Goal: Information Seeking & Learning: Find specific fact

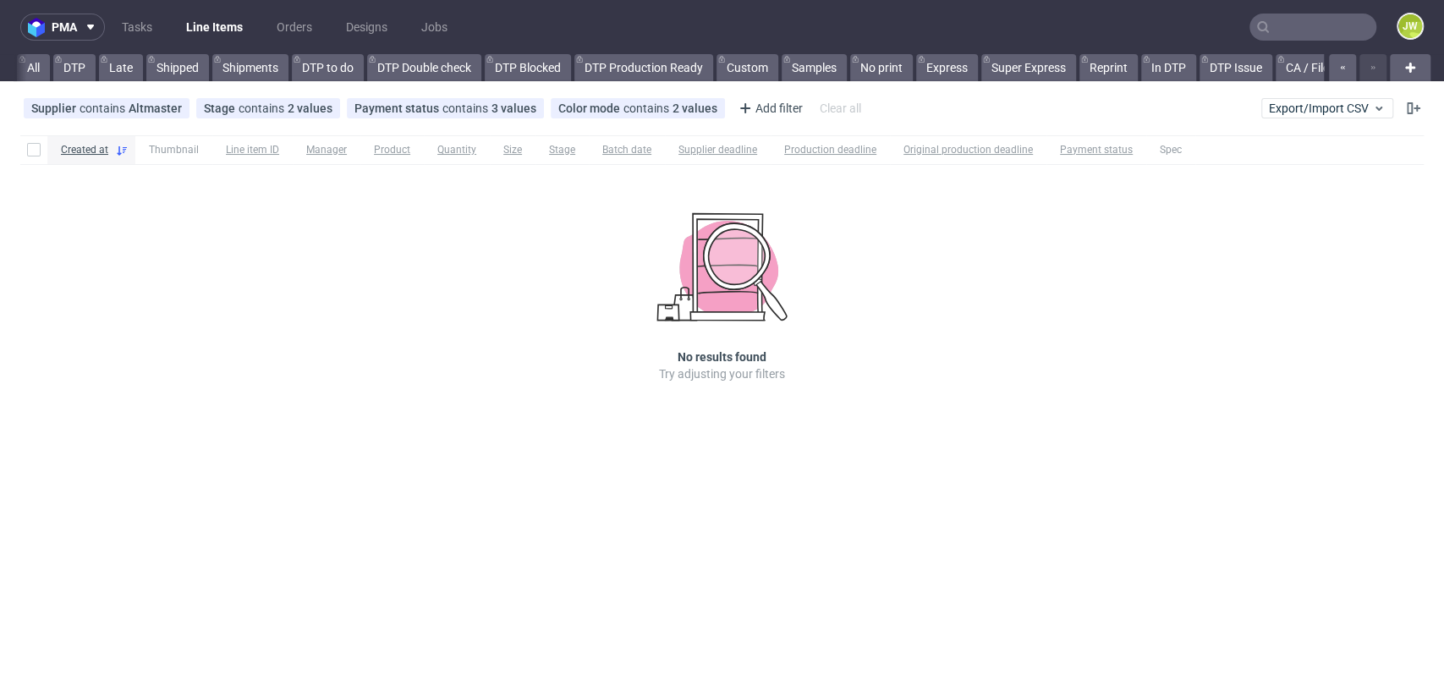
scroll to position [0, 4977]
click at [1296, 22] on input "text" at bounding box center [1313, 27] width 127 height 27
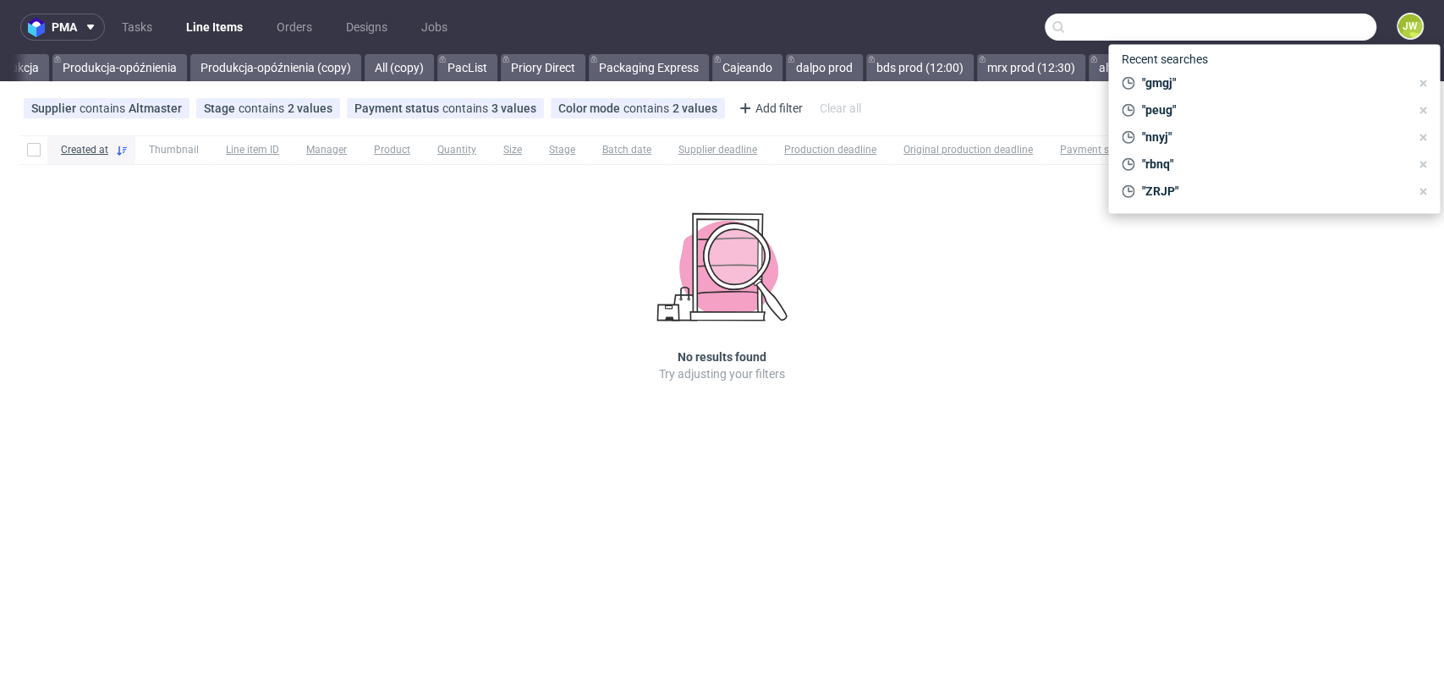
paste input "XYGP"
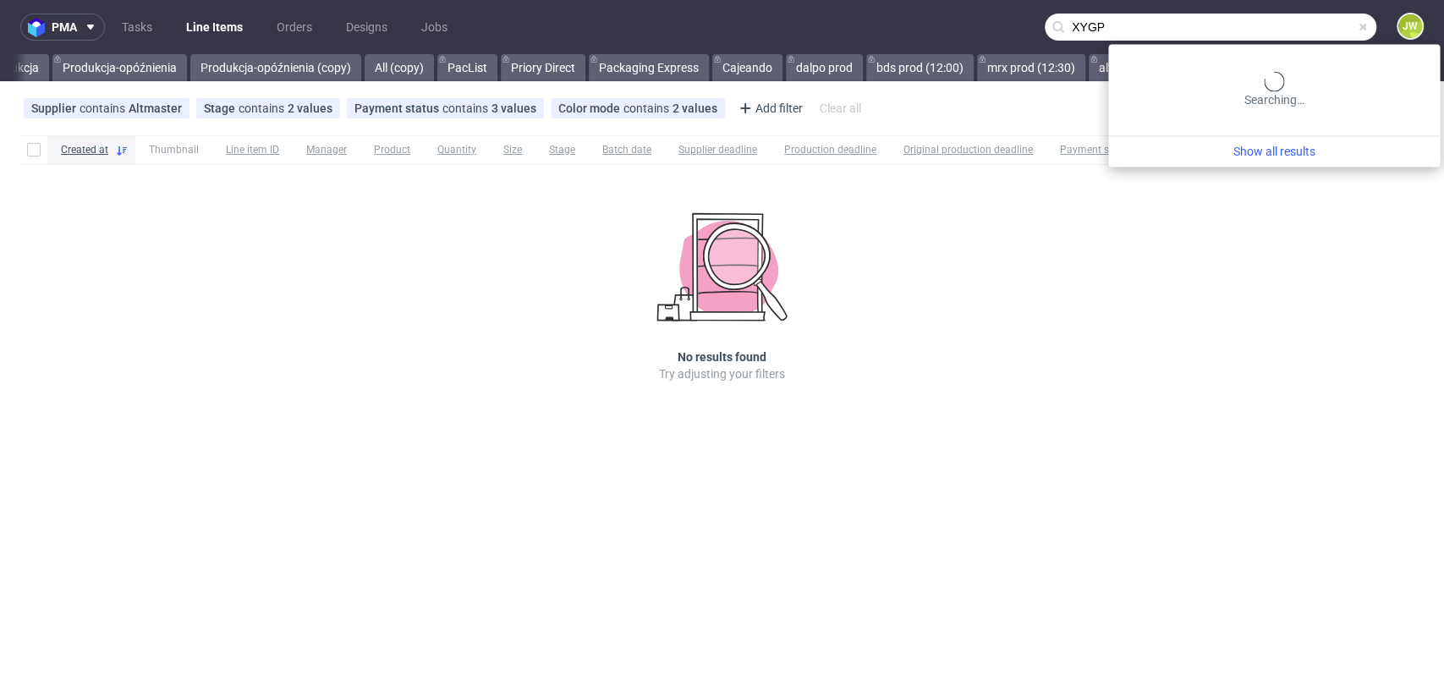
type input "XYGP"
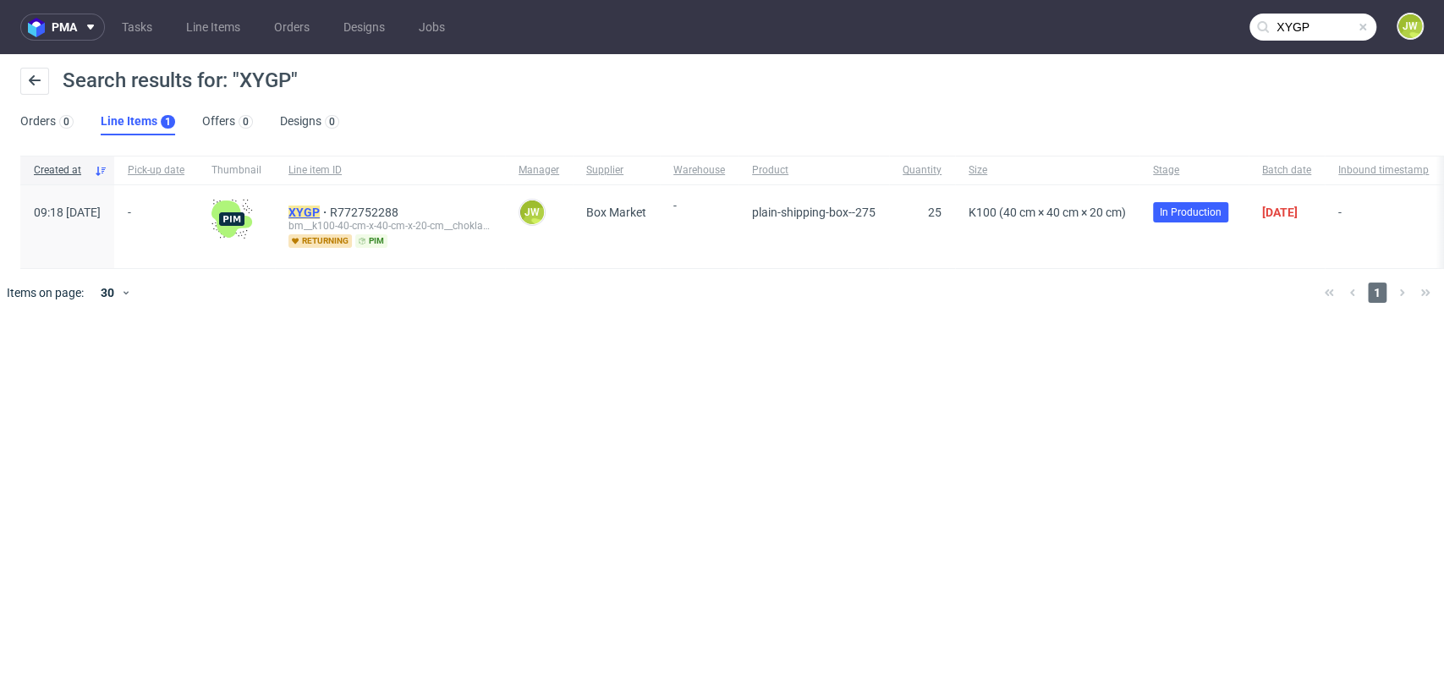
click at [320, 212] on mark "XYGP" at bounding box center [304, 213] width 31 height 14
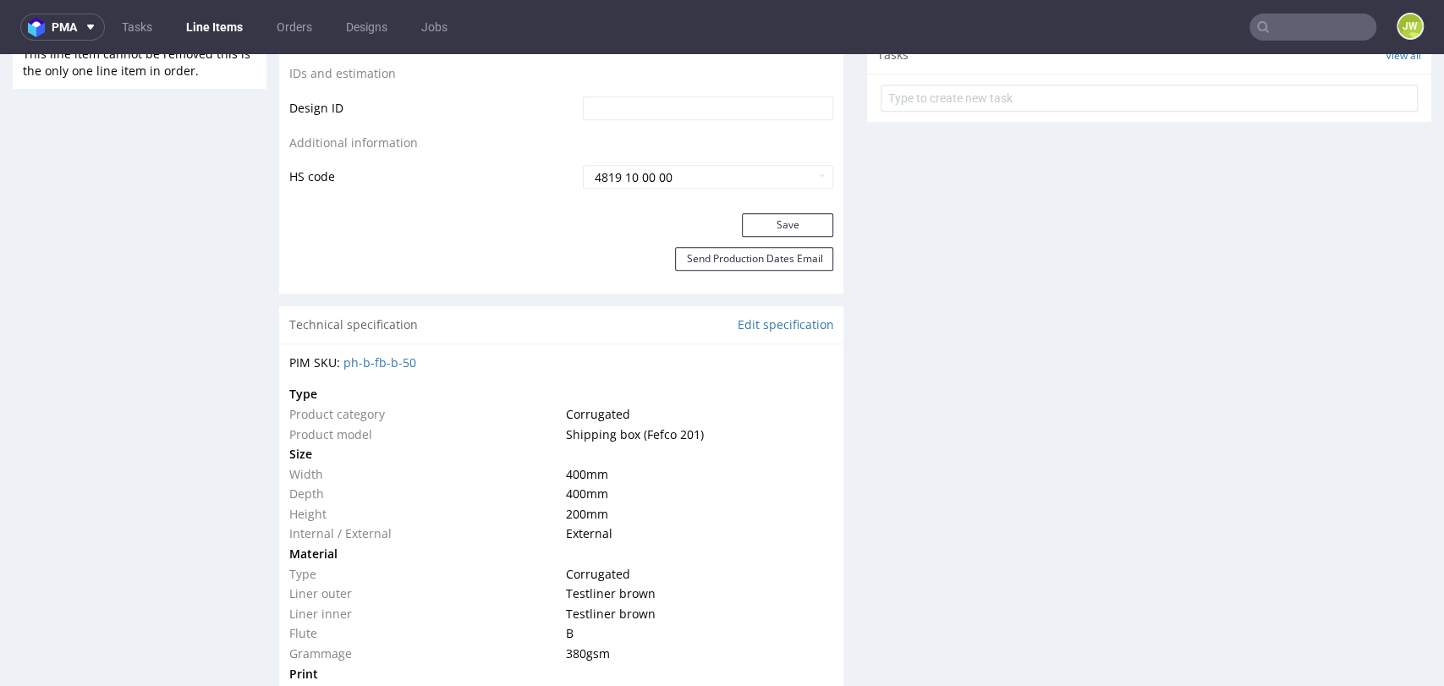
scroll to position [1031, 0]
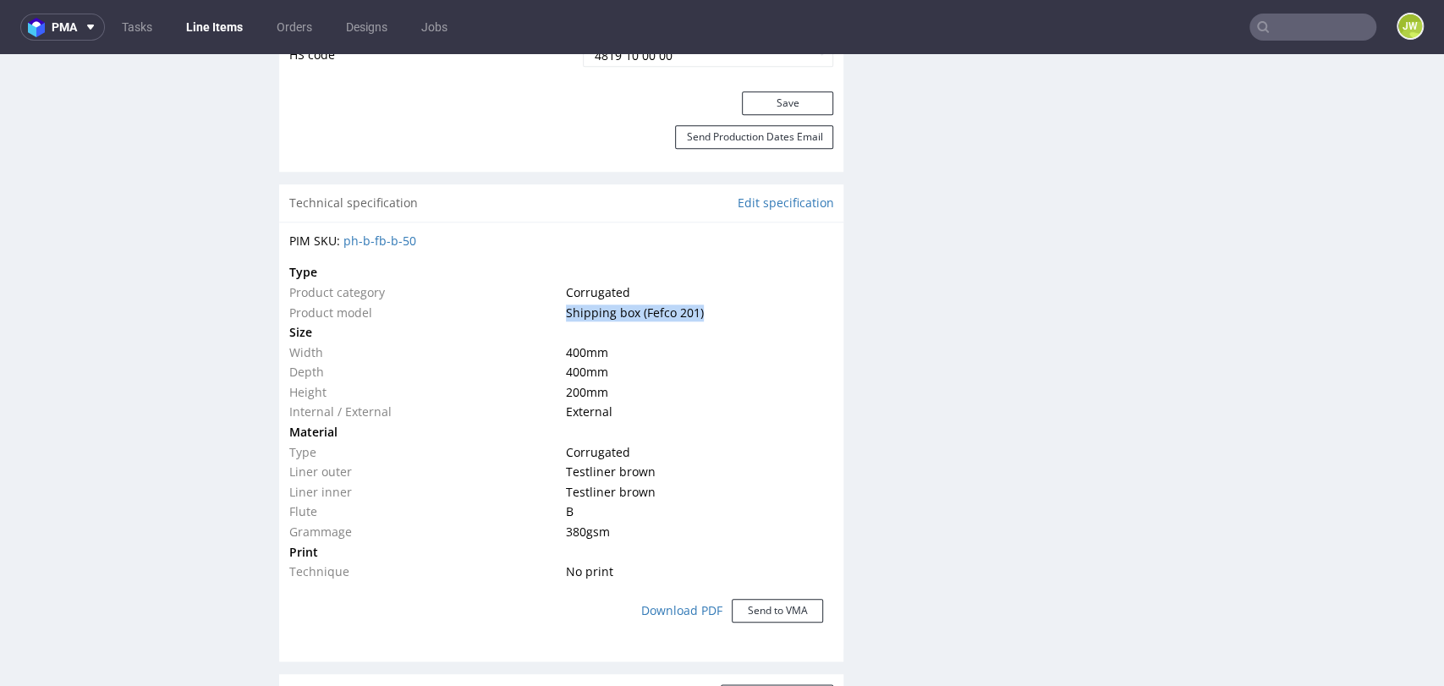
drag, startPoint x: 695, startPoint y: 308, endPoint x: 545, endPoint y: 314, distance: 150.7
click at [545, 314] on tr "Product model Shipping box (Fefco 201)" at bounding box center [561, 313] width 544 height 20
click at [506, 235] on div "PIM SKU: ph-b-fb-b-50" at bounding box center [561, 241] width 544 height 17
click at [393, 246] on link "ph-b-fb-b-50" at bounding box center [380, 241] width 73 height 16
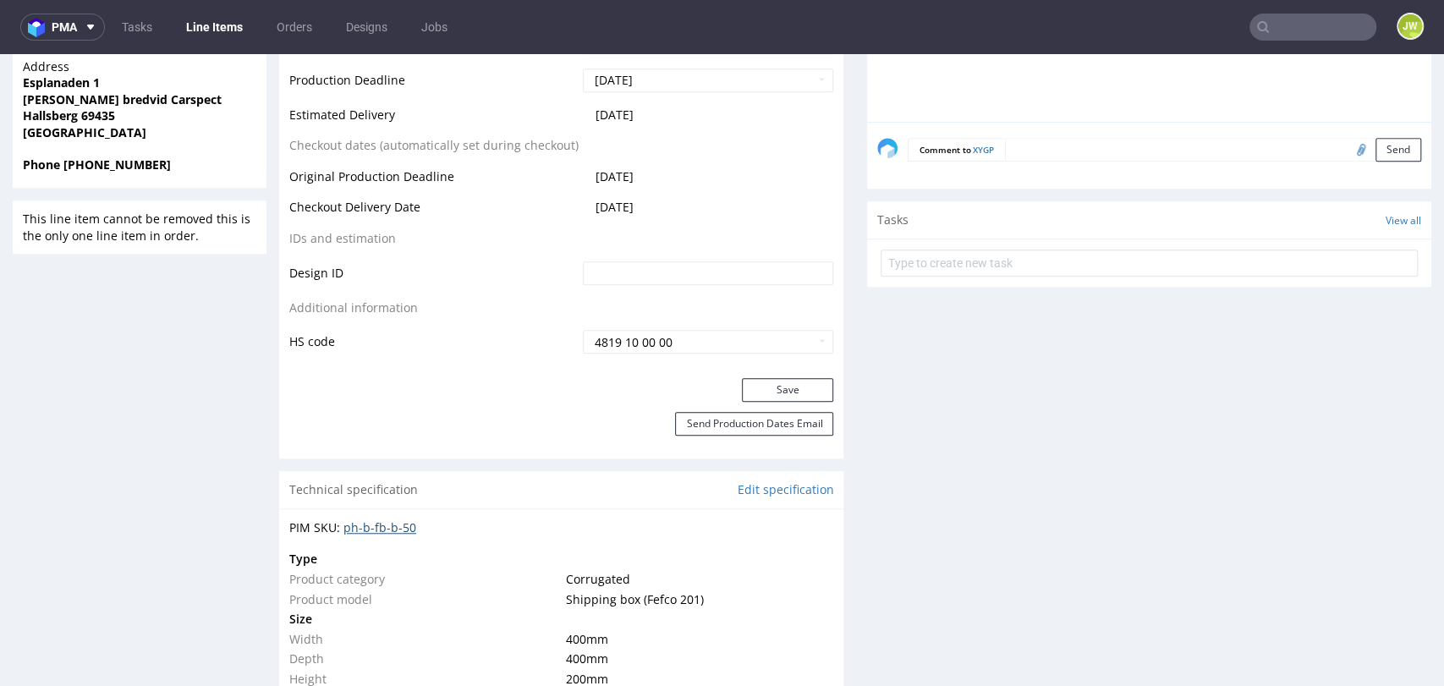
scroll to position [750, 0]
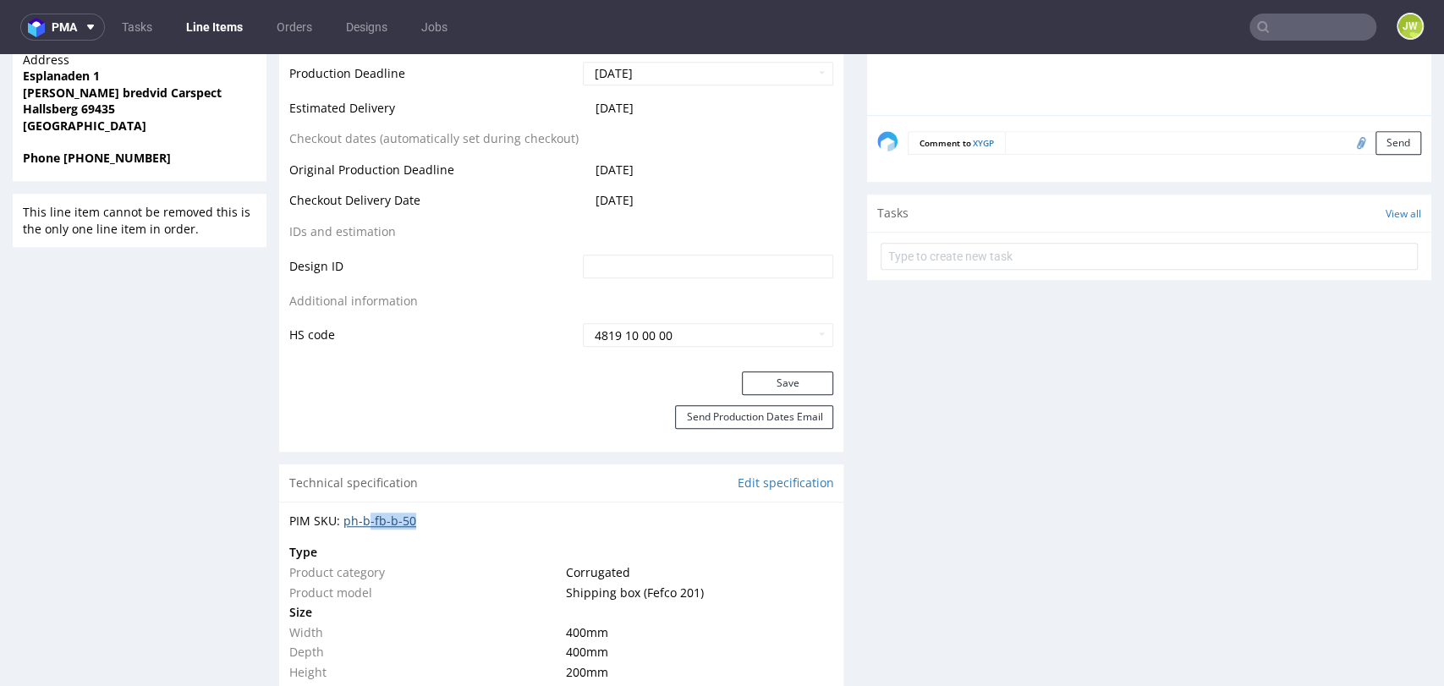
drag, startPoint x: 425, startPoint y: 511, endPoint x: 366, endPoint y: 520, distance: 60.0
click at [366, 520] on div "PIM SKU: ph-b-fb-b-50" at bounding box center [561, 521] width 544 height 17
click at [420, 528] on div "PIM SKU: ph-b-fb-b-50" at bounding box center [561, 521] width 544 height 17
drag, startPoint x: 420, startPoint y: 528, endPoint x: 337, endPoint y: 514, distance: 84.0
click at [337, 514] on div "PIM SKU: ph-b-fb-b-50" at bounding box center [561, 521] width 544 height 17
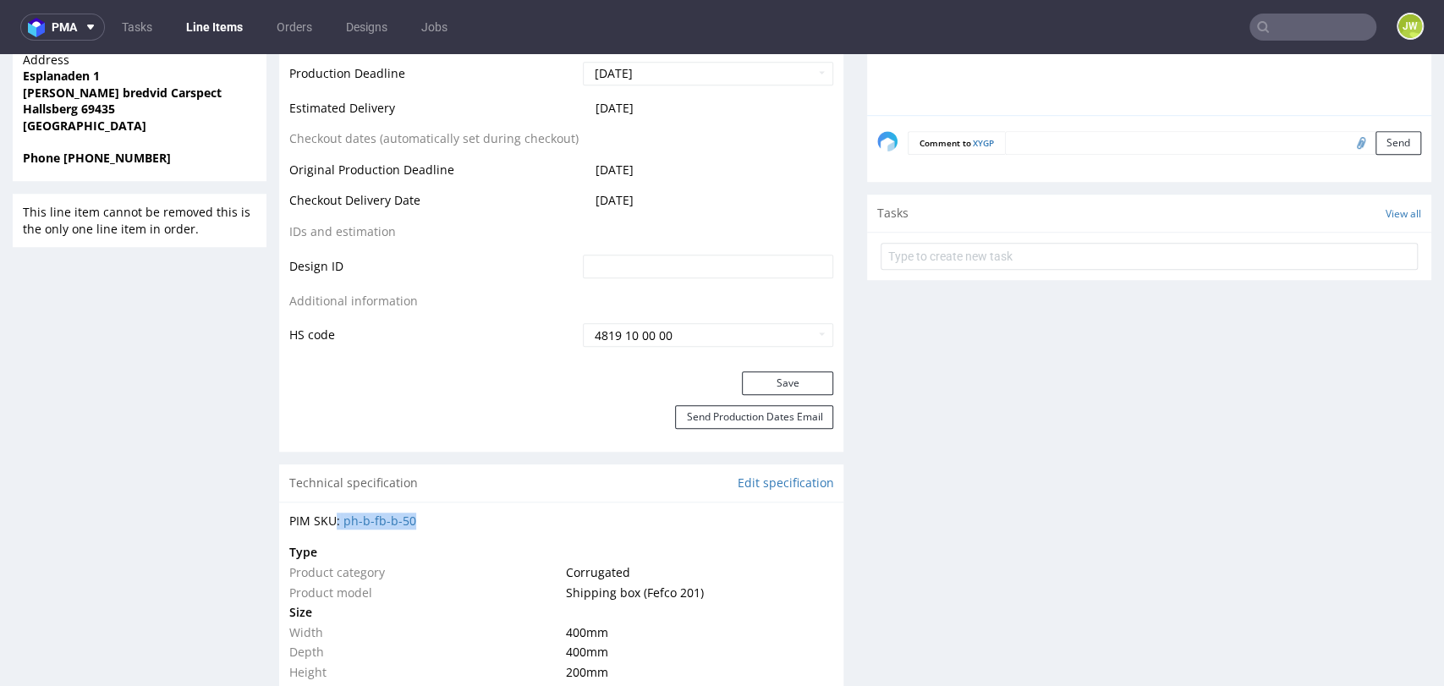
copy div ": ph-b-fb-b-50"
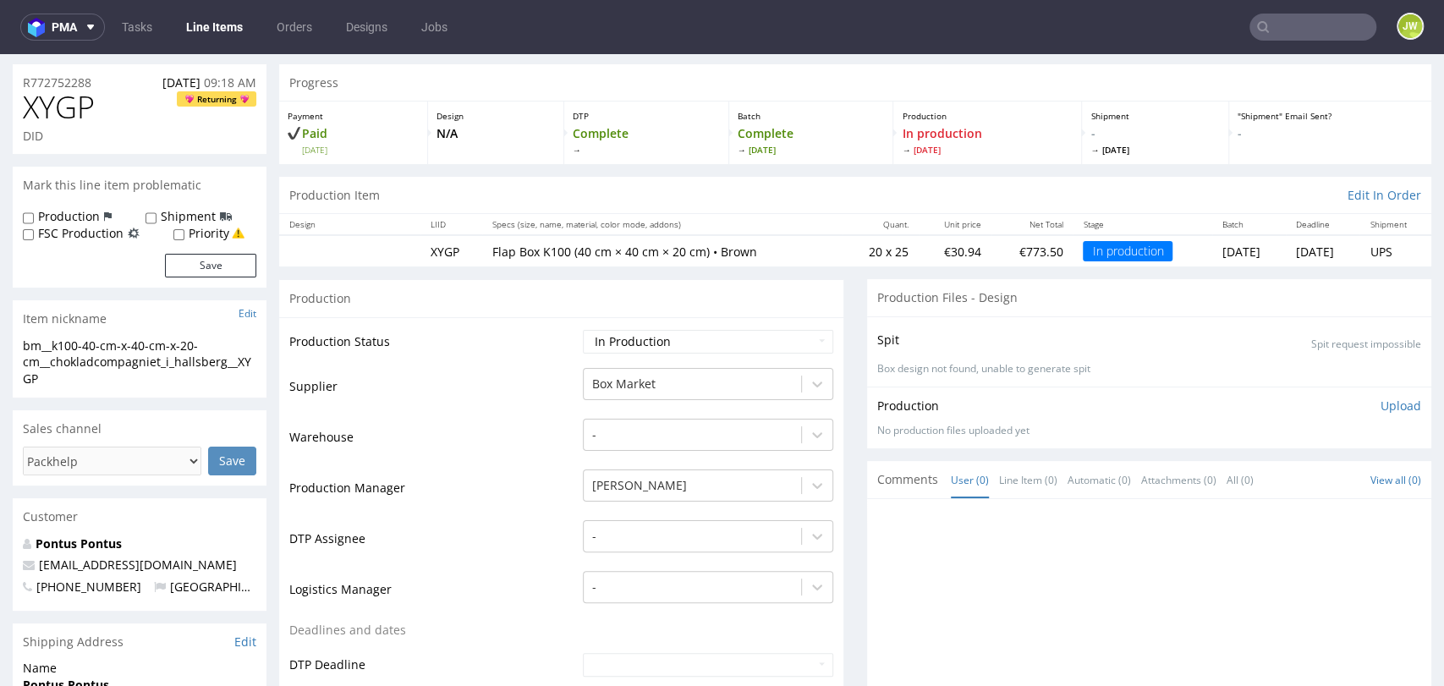
scroll to position [0, 0]
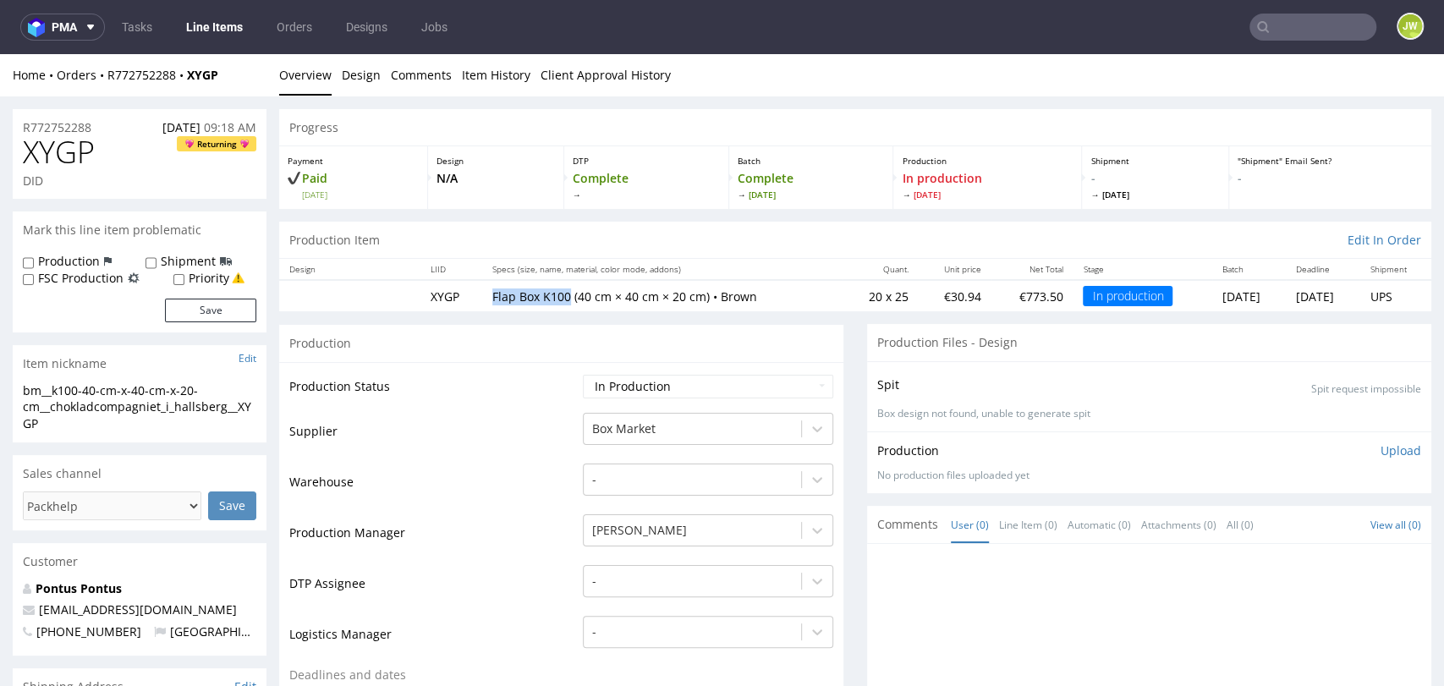
drag, startPoint x: 478, startPoint y: 293, endPoint x: 556, endPoint y: 300, distance: 78.1
click at [556, 300] on td "Flap Box K100 (40 cm × 40 cm × 20 cm) • Brown" at bounding box center [662, 295] width 360 height 31
copy p "Flap Box K100"
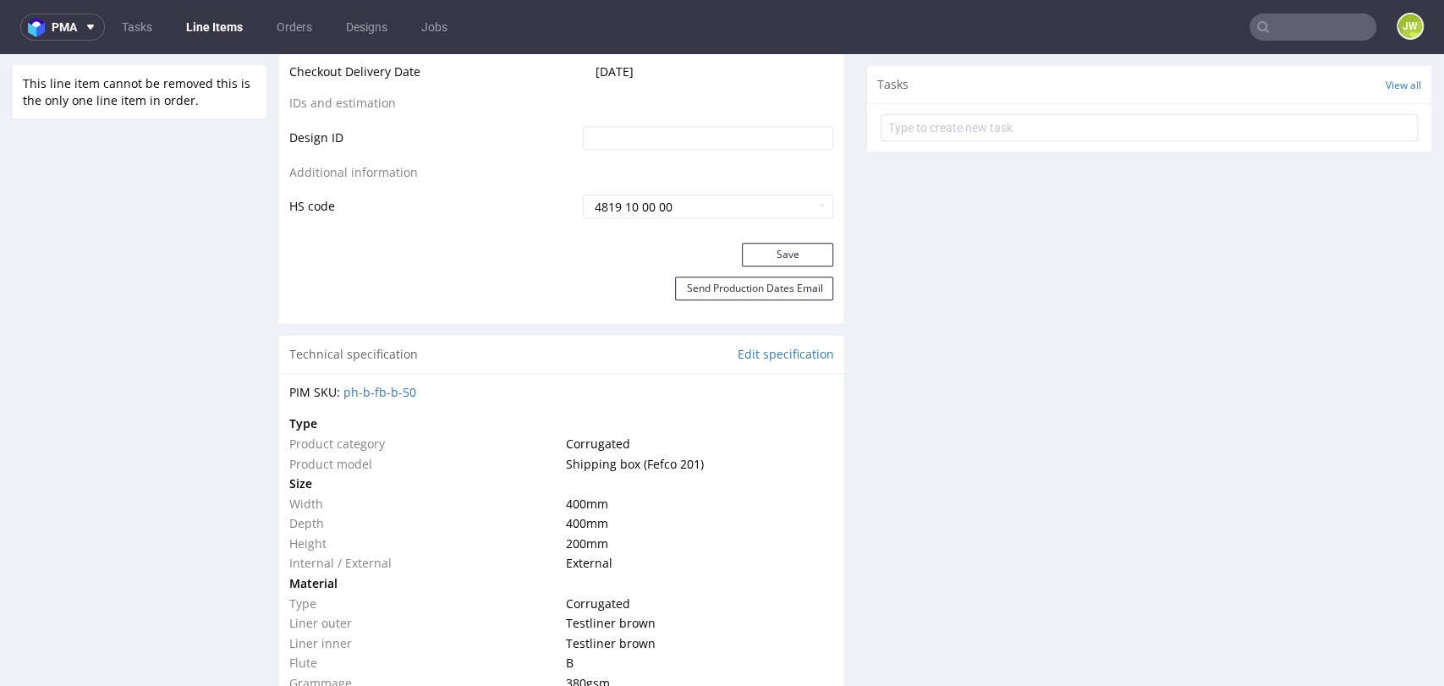
scroll to position [852, 0]
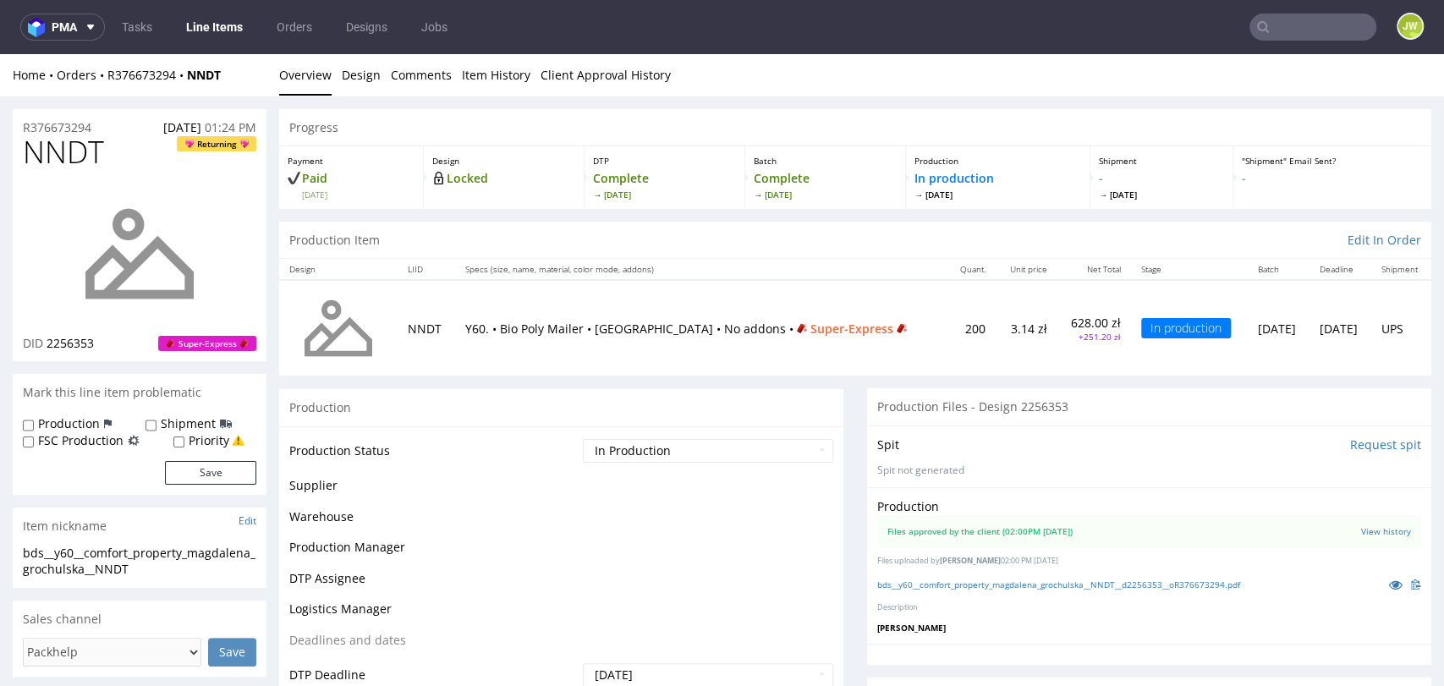
scroll to position [35, 0]
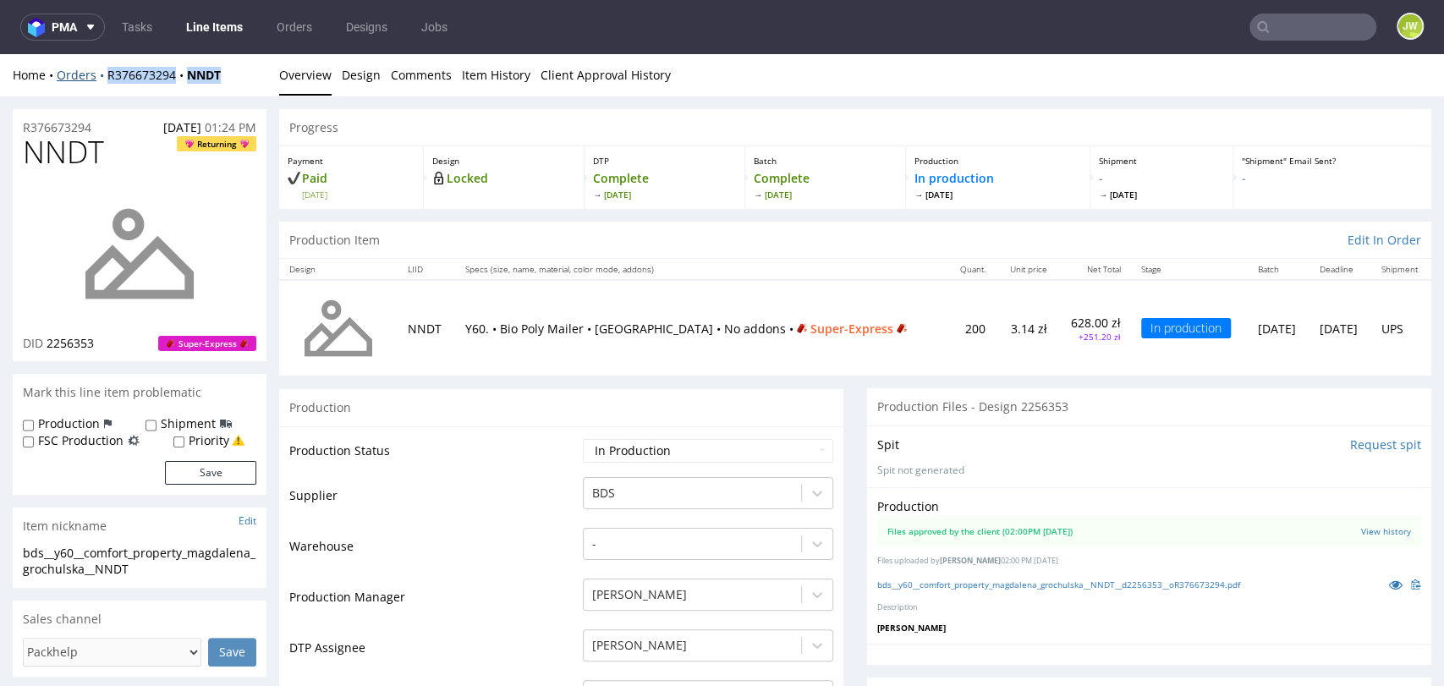
drag, startPoint x: 245, startPoint y: 75, endPoint x: 94, endPoint y: 72, distance: 151.5
click at [94, 72] on div "Home Orders R376673294 NNDT" at bounding box center [140, 75] width 254 height 17
click at [239, 87] on div "Home Orders R376673294 NNDT Overview Design Comments Item History Client Approv…" at bounding box center [722, 75] width 1444 height 42
drag, startPoint x: 227, startPoint y: 76, endPoint x: 103, endPoint y: 74, distance: 123.6
click at [103, 74] on div "Home Orders R376673294 NNDT" at bounding box center [140, 75] width 254 height 17
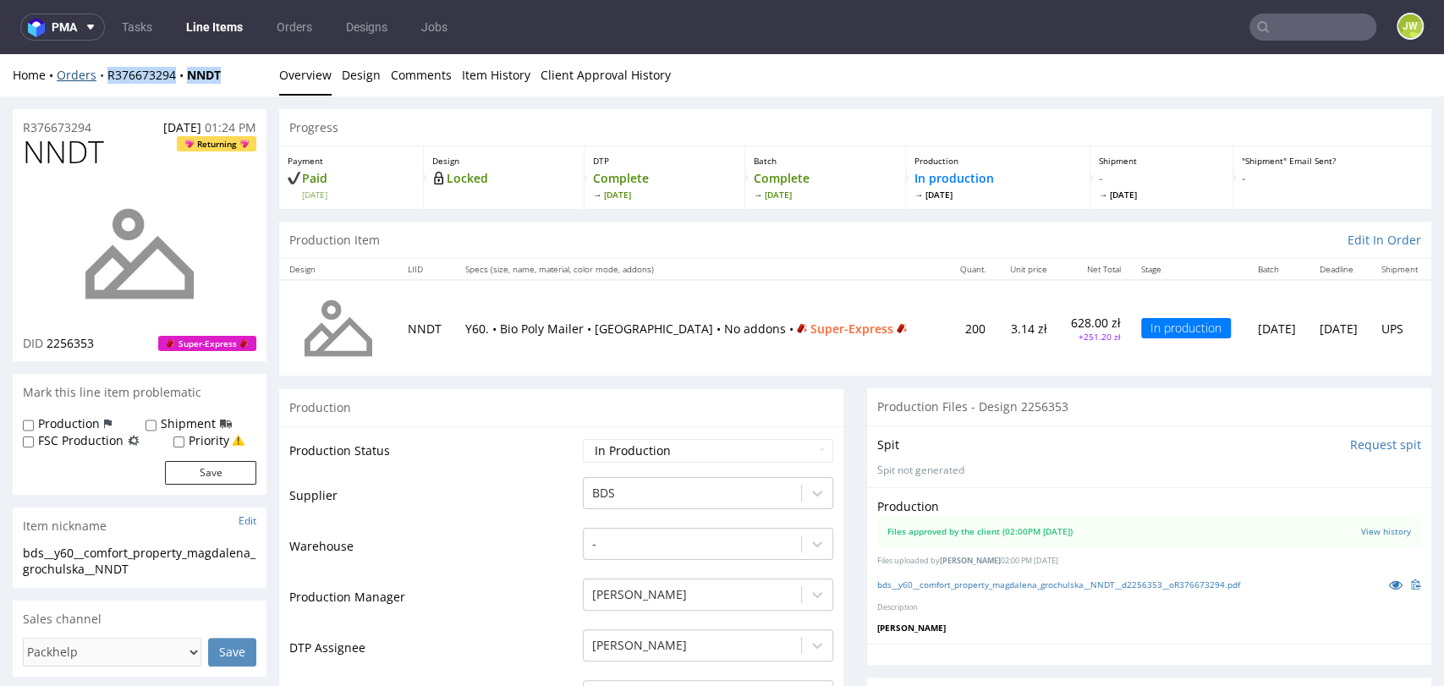
copy div "R376673294 NNDT"
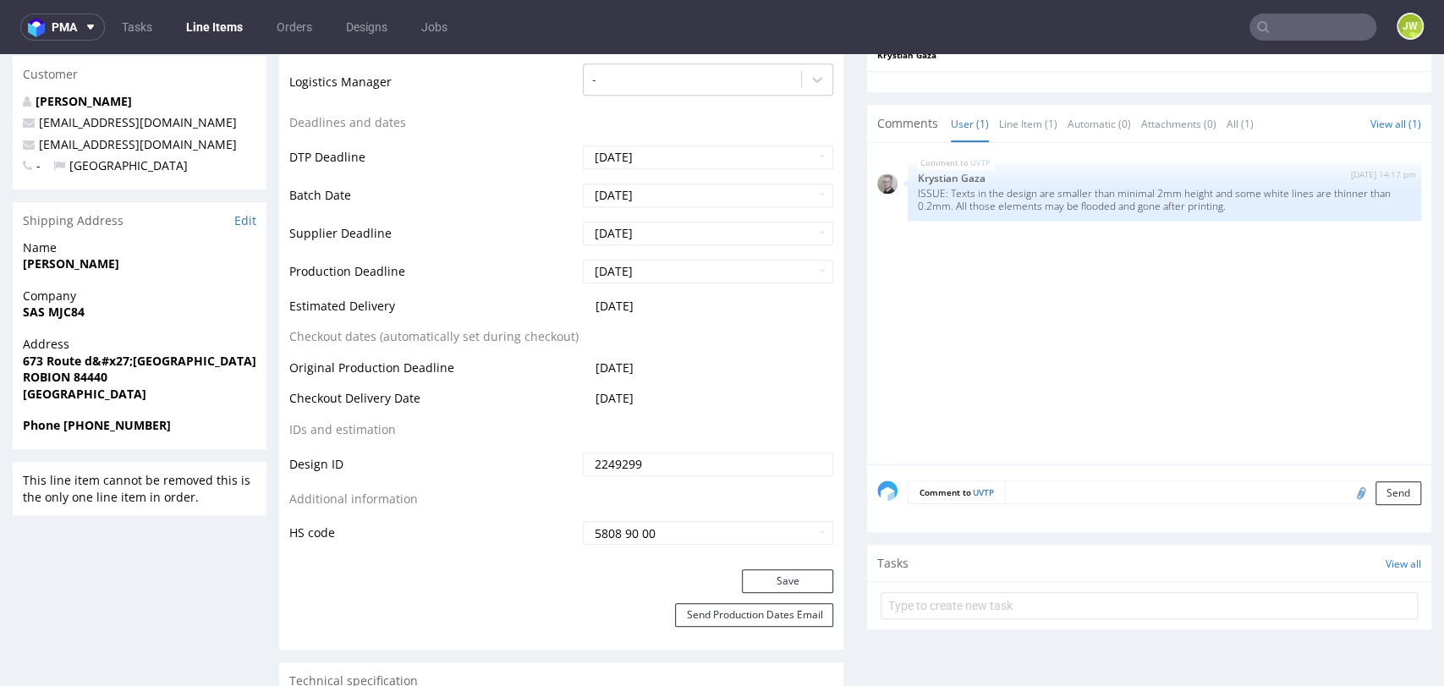
scroll to position [618, 0]
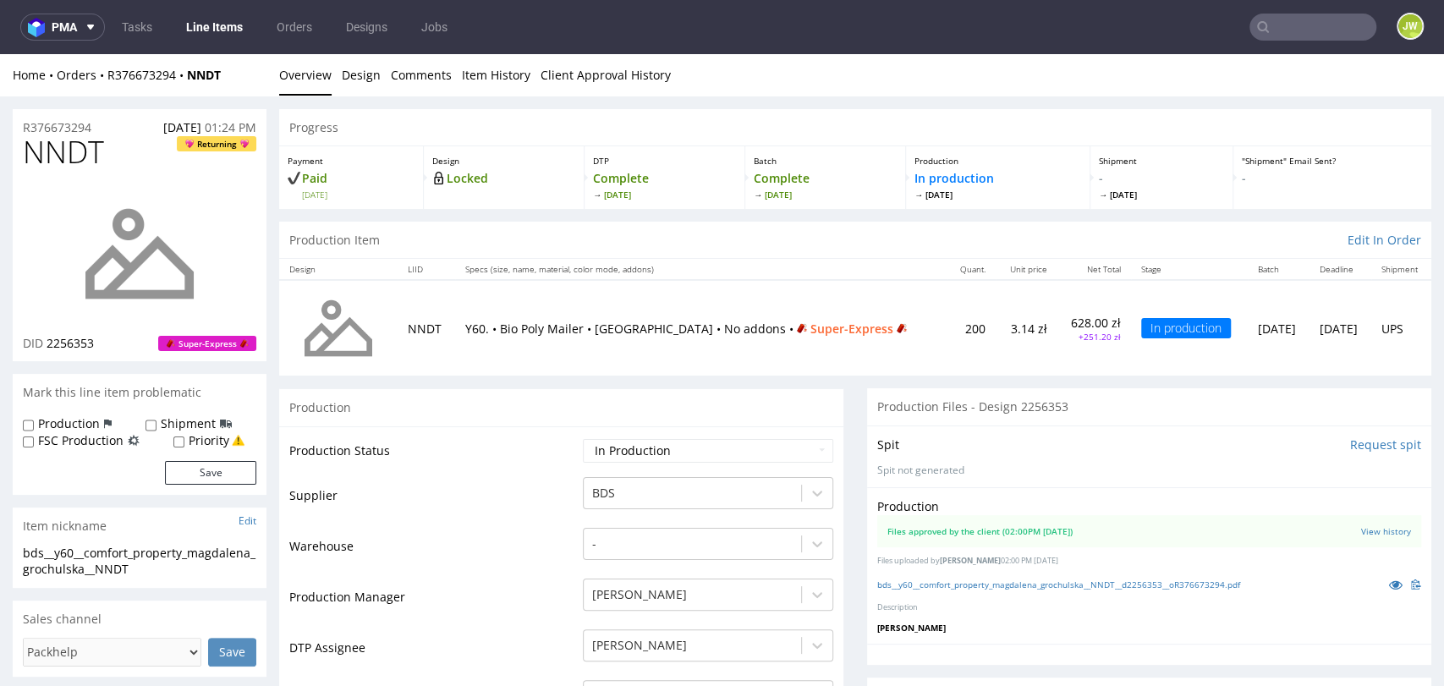
scroll to position [35, 0]
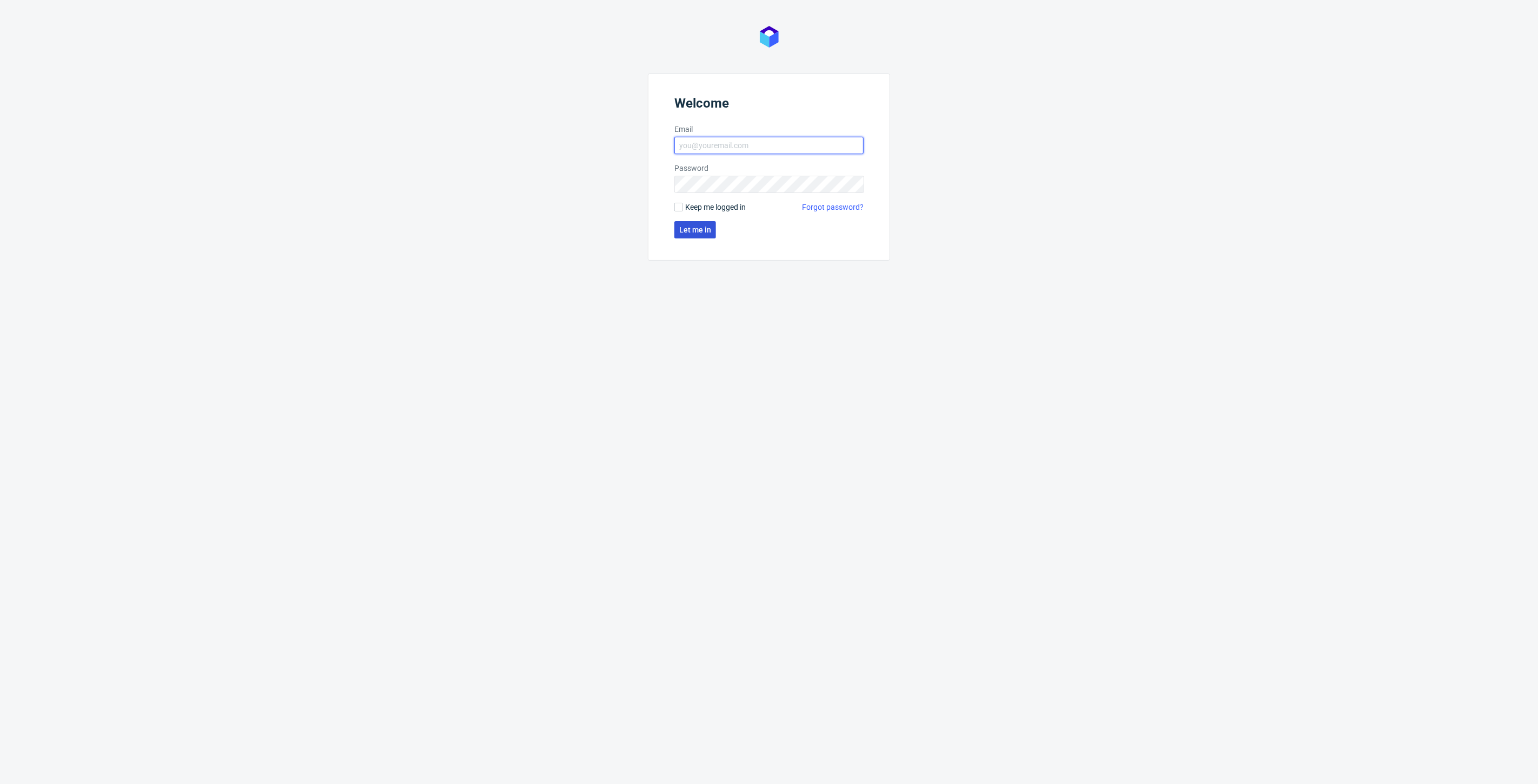
type input "jedrzej.wisniewski@packhelp.com"
click at [695, 227] on span "Let me in" at bounding box center [695, 230] width 32 height 8
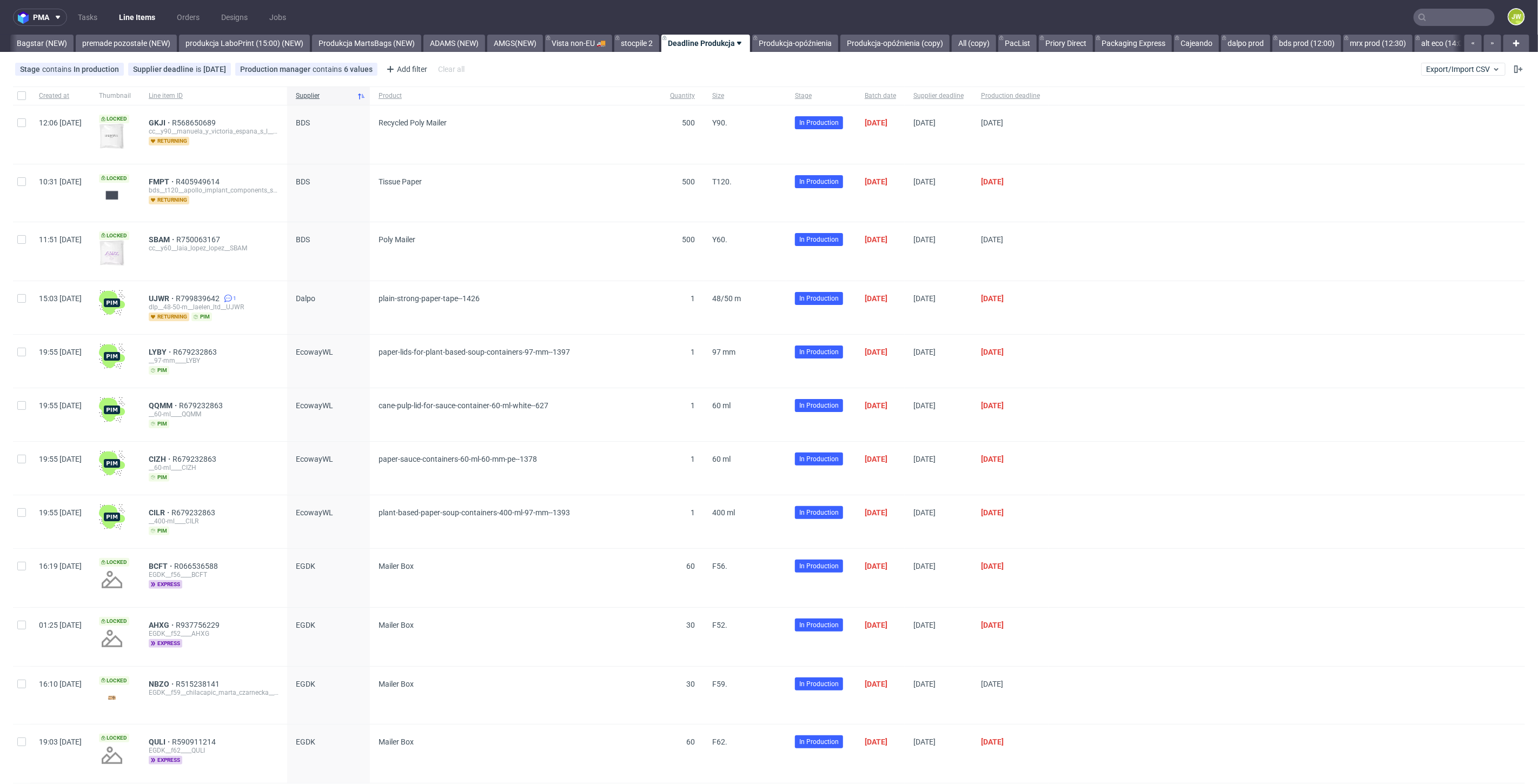
scroll to position [0, 2447]
drag, startPoint x: 188, startPoint y: 128, endPoint x: 184, endPoint y: 123, distance: 6.4
click at [188, 128] on div "cc__y90__manuela_y_victoria_espana_s_l__GKJI" at bounding box center [214, 132] width 130 height 9
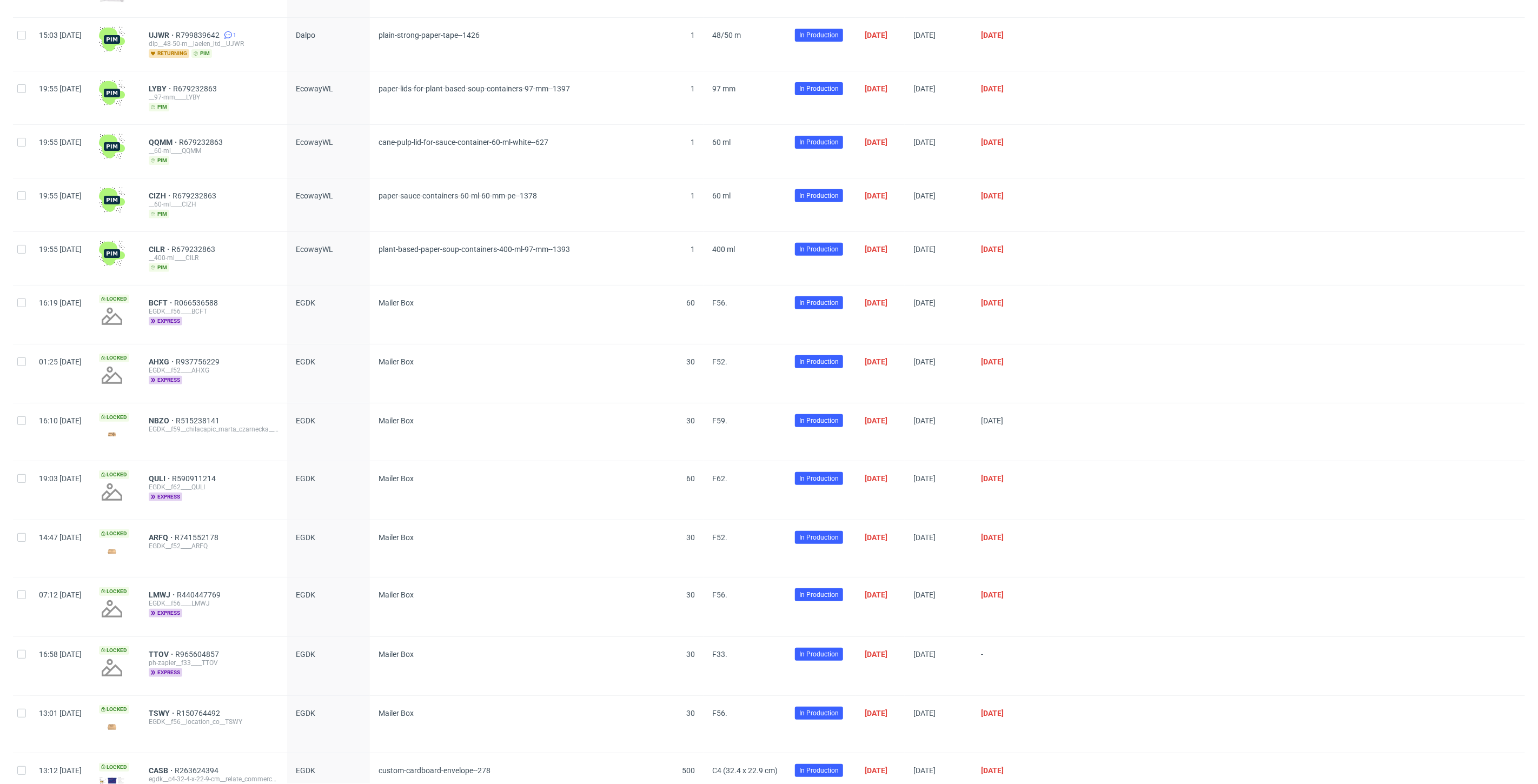
scroll to position [60, 0]
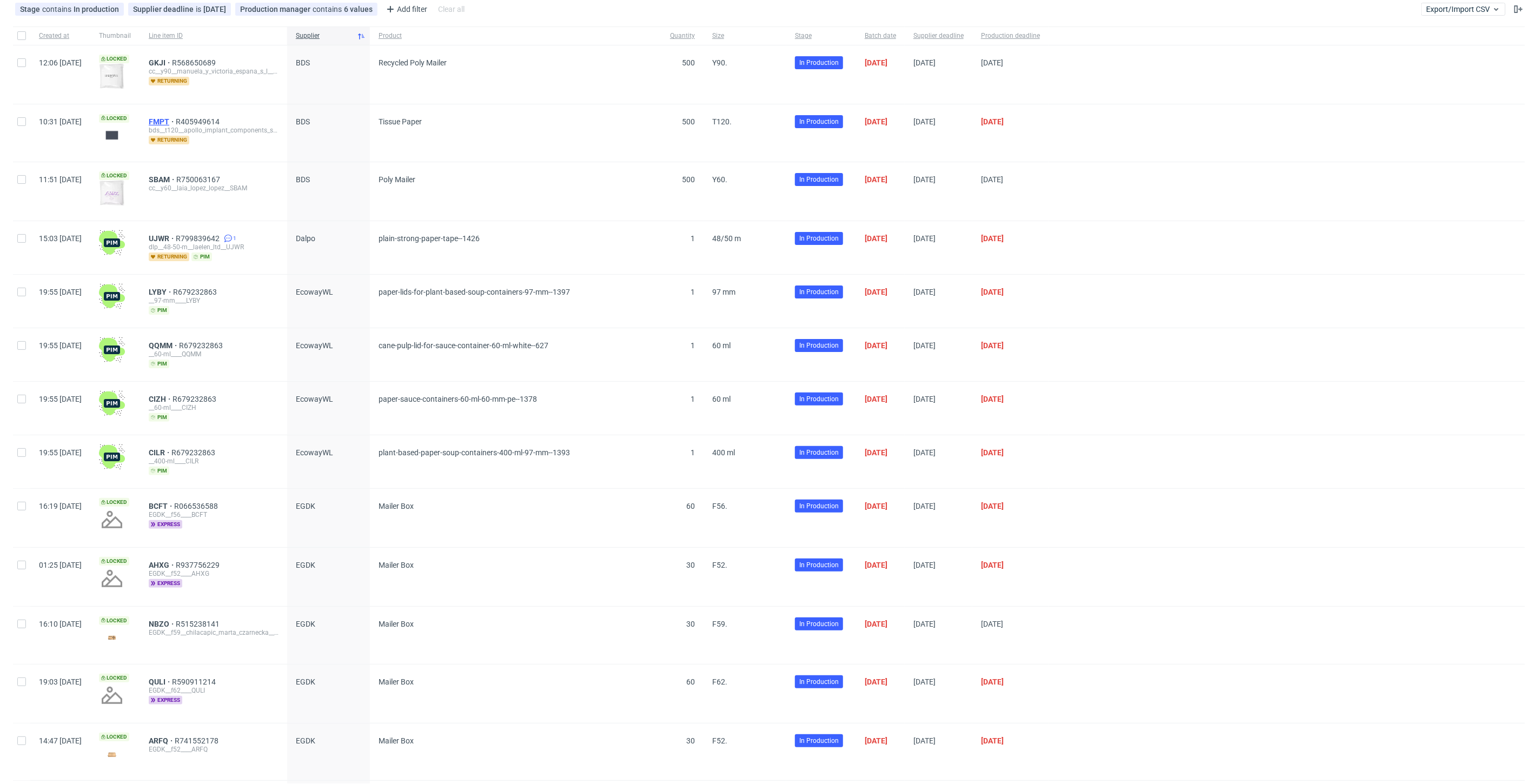
click at [176, 118] on span "FMPT" at bounding box center [162, 122] width 27 height 9
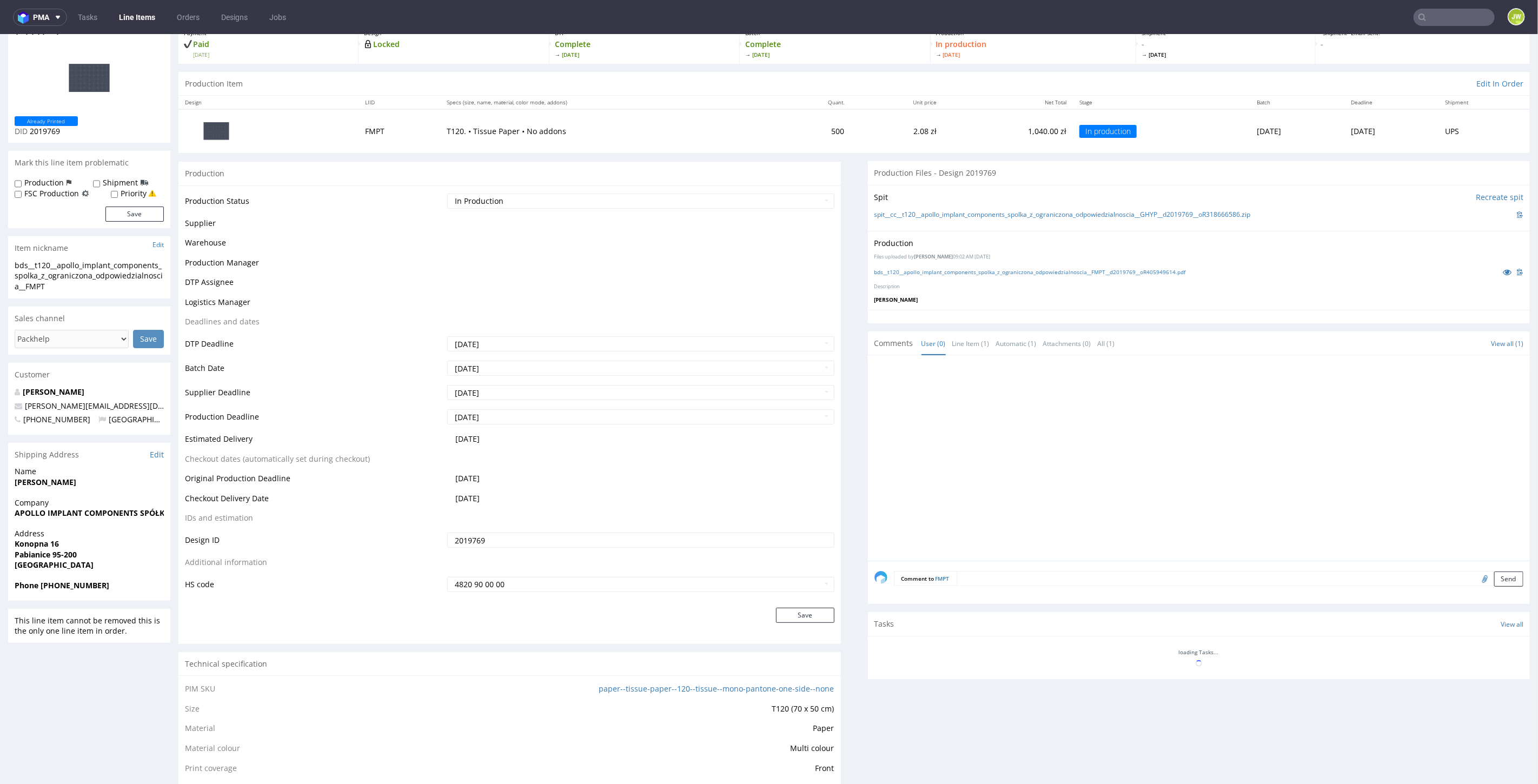
scroll to position [180, 0]
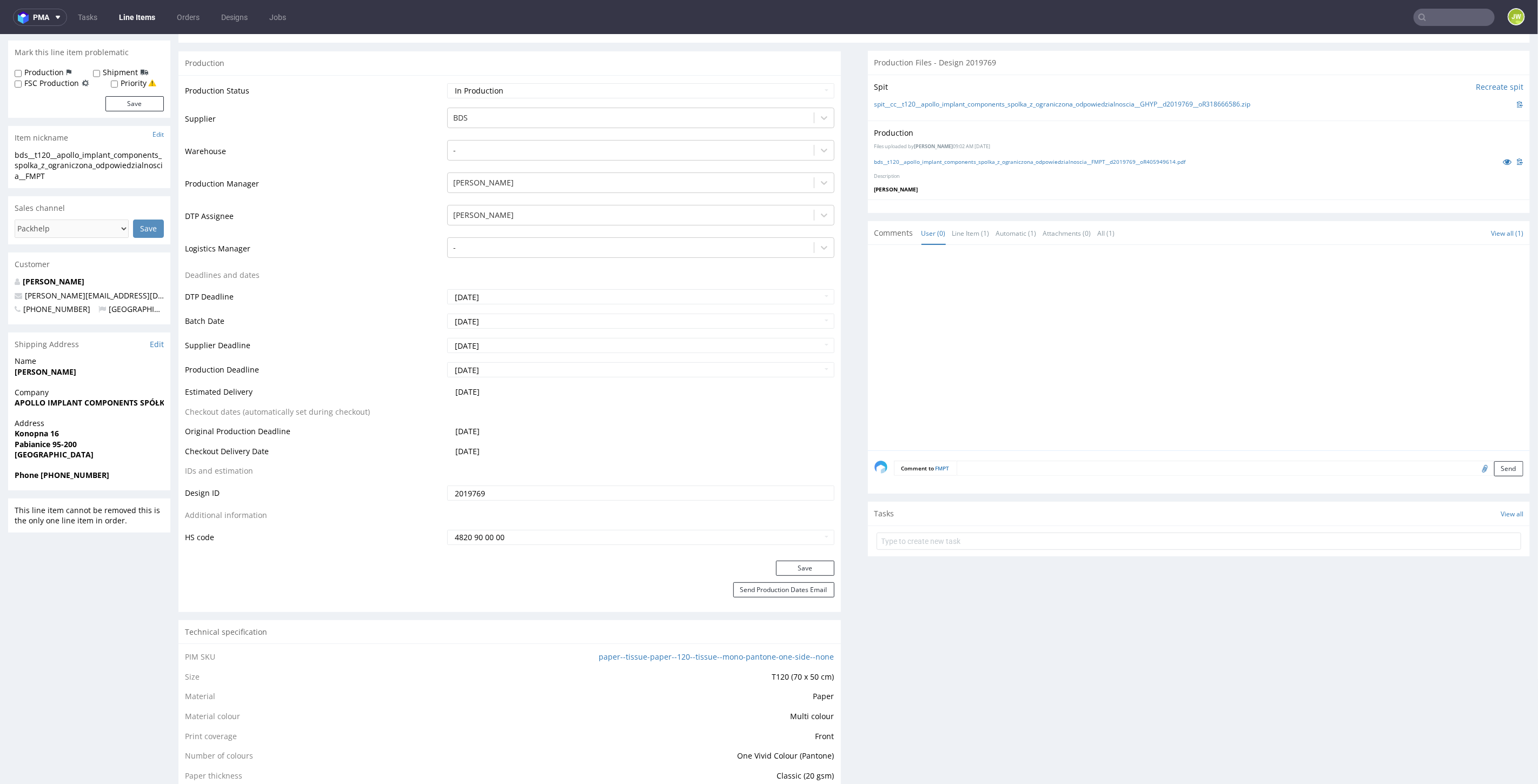
drag, startPoint x: 1461, startPoint y: 33, endPoint x: 1456, endPoint y: 27, distance: 7.8
click at [1459, 31] on nav "pma Tasks Line Items Orders Designs Jobs JW" at bounding box center [769, 17] width 1538 height 35
click at [1455, 25] on input "text" at bounding box center [1454, 17] width 81 height 17
type input "blyu"
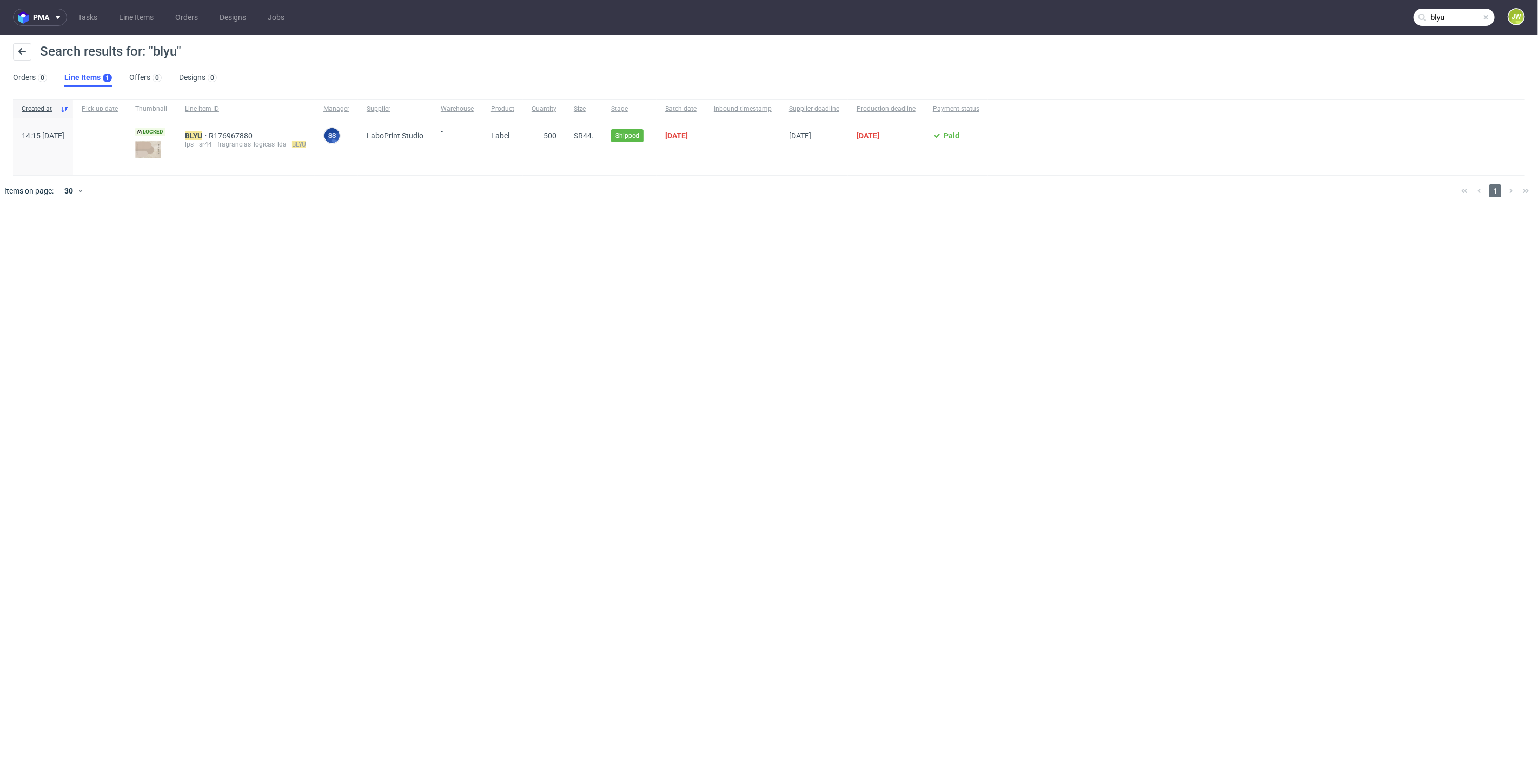
click at [223, 129] on div "BLYU R176967880 lps__sr44__fragrancias_logicas_lda__ BLYU" at bounding box center [245, 146] width 139 height 57
click at [202, 137] on mark "BLYU" at bounding box center [193, 136] width 17 height 9
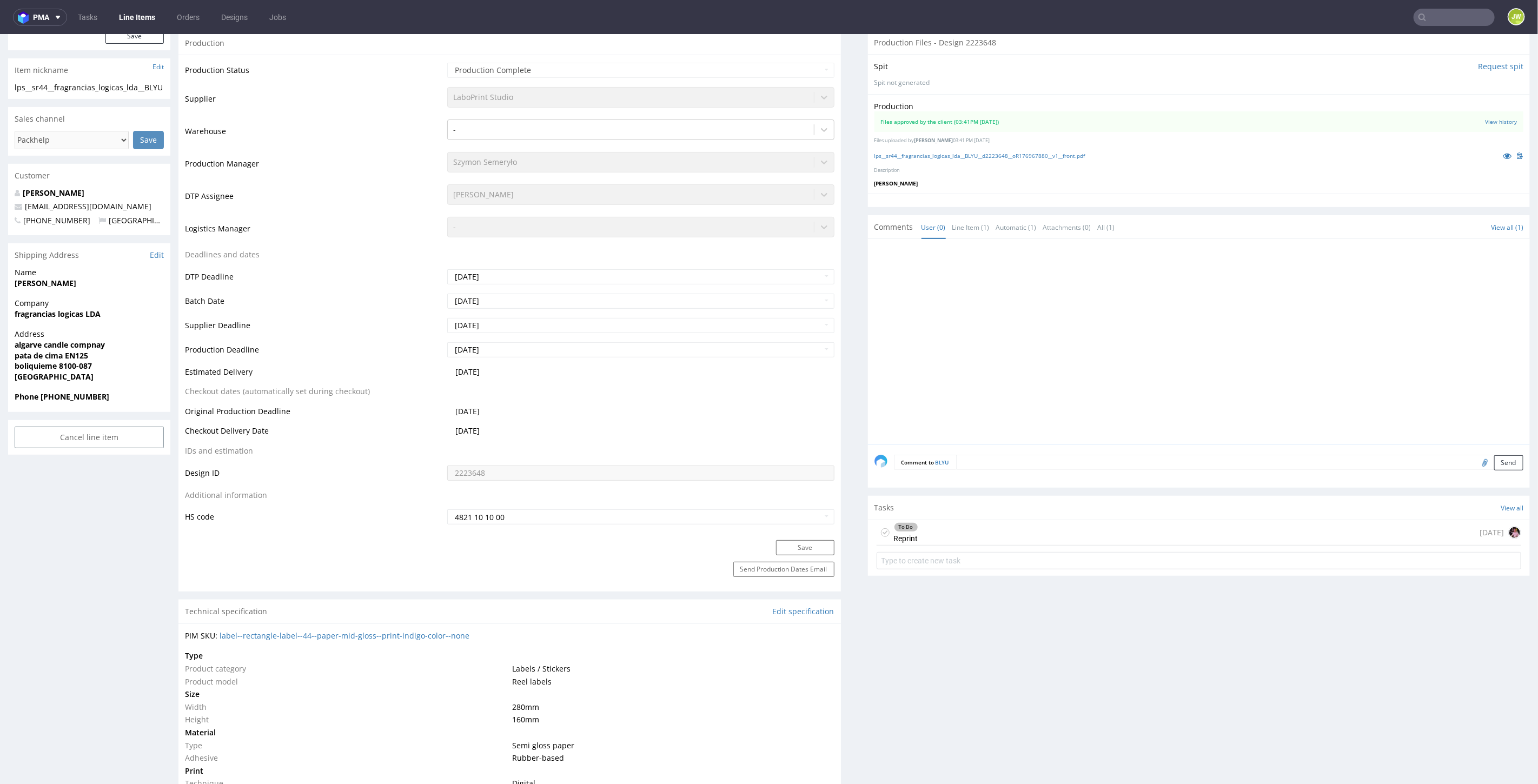
scroll to position [240, 0]
click at [926, 542] on div "To Do Reprint today" at bounding box center [1199, 546] width 662 height 54
click at [894, 536] on div "To Do Reprint" at bounding box center [906, 531] width 24 height 25
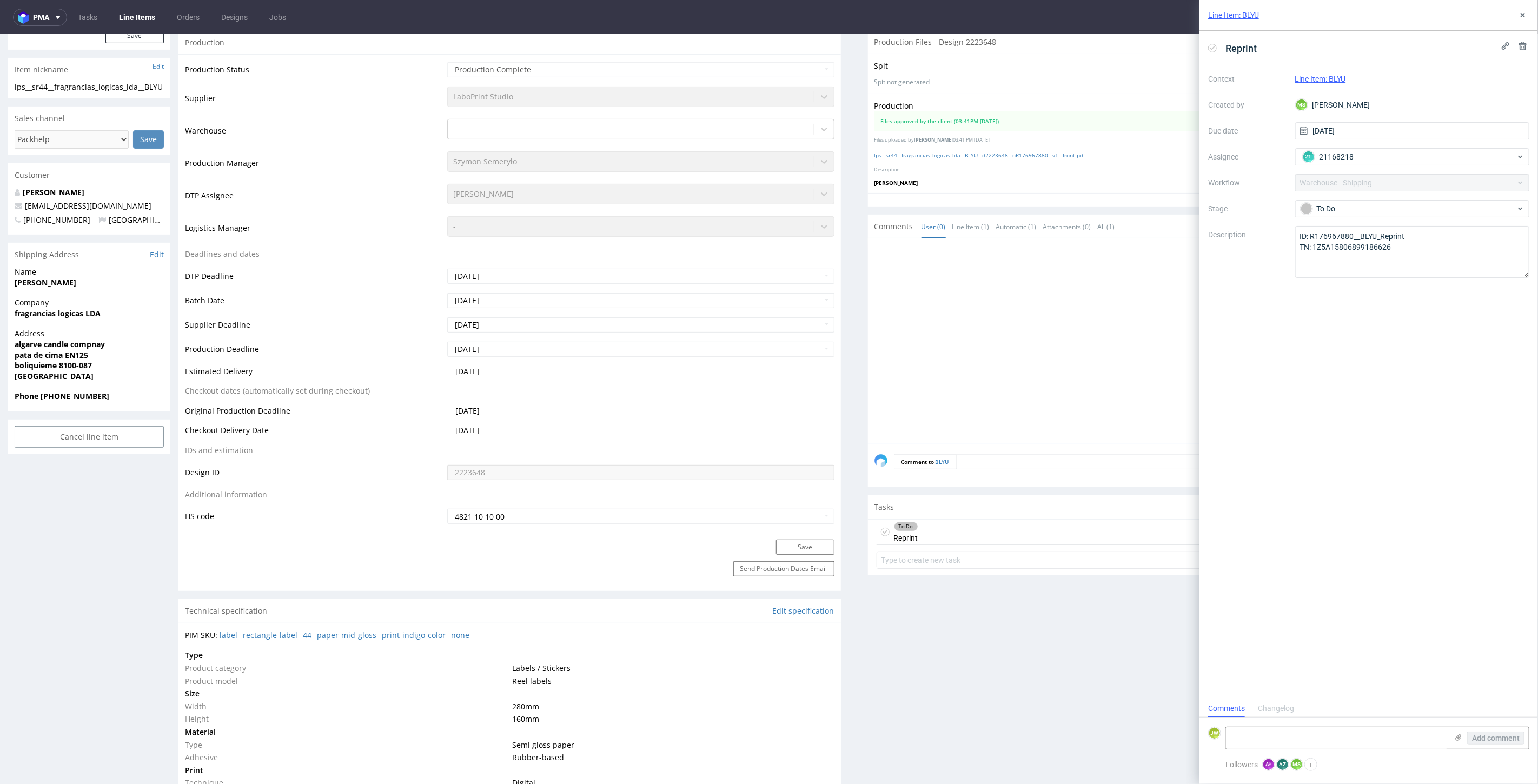
scroll to position [9, 0]
click at [1312, 764] on button "+" at bounding box center [1311, 764] width 13 height 13
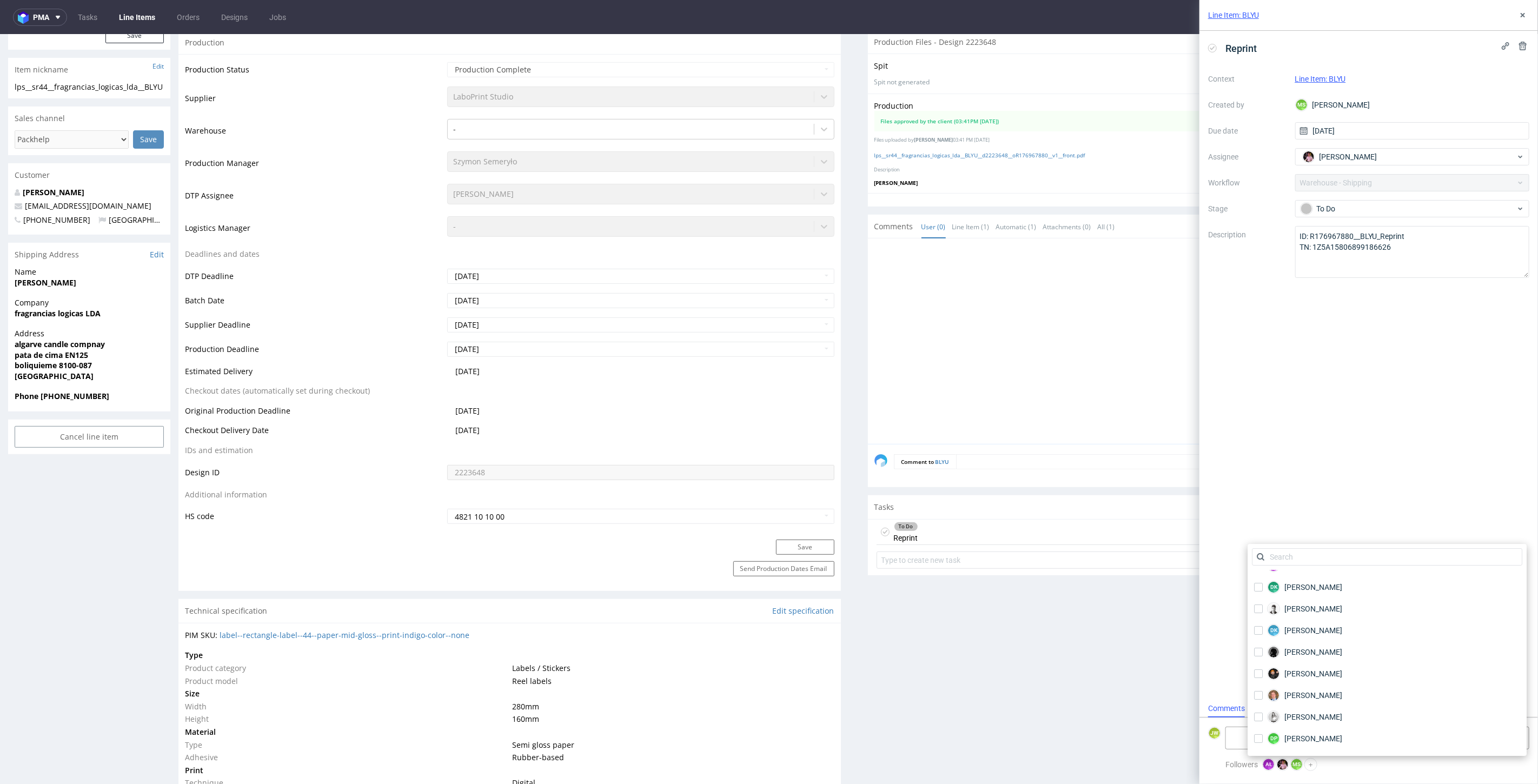
scroll to position [541, 0]
click at [1285, 559] on input "text" at bounding box center [1387, 557] width 270 height 17
type input "nata"
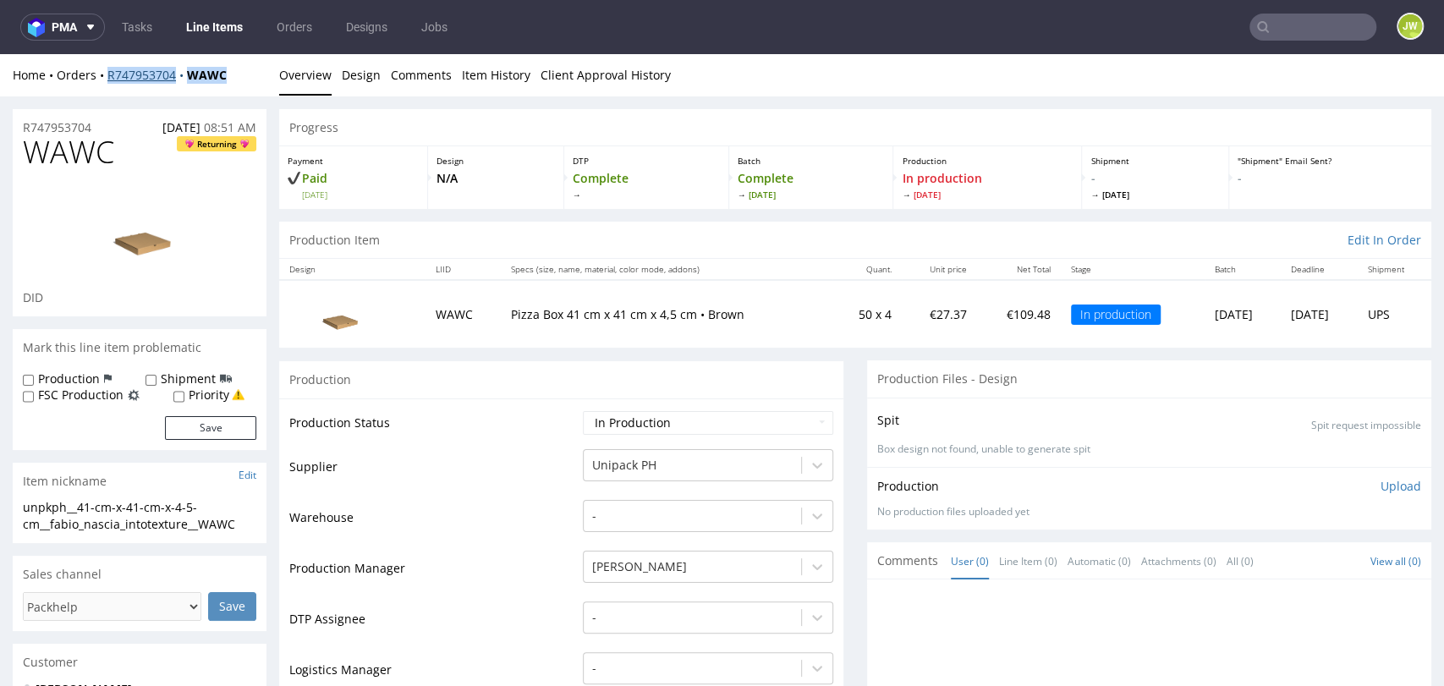
drag, startPoint x: 237, startPoint y: 69, endPoint x: 108, endPoint y: 83, distance: 129.3
click at [108, 83] on div "Home Orders R747953704 WAWC" at bounding box center [140, 75] width 254 height 17
copy div "R747953704 WAWC"
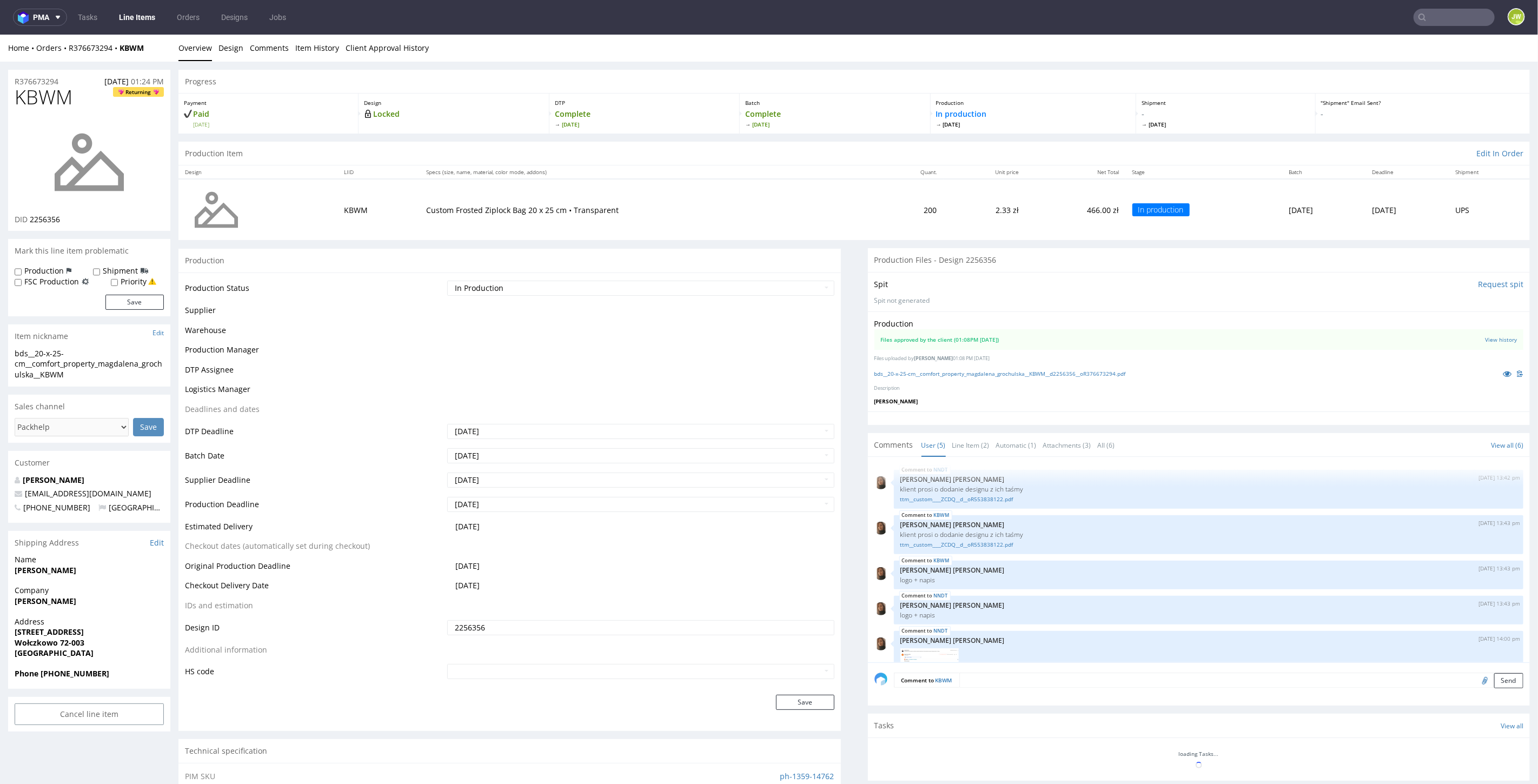
scroll to position [22, 0]
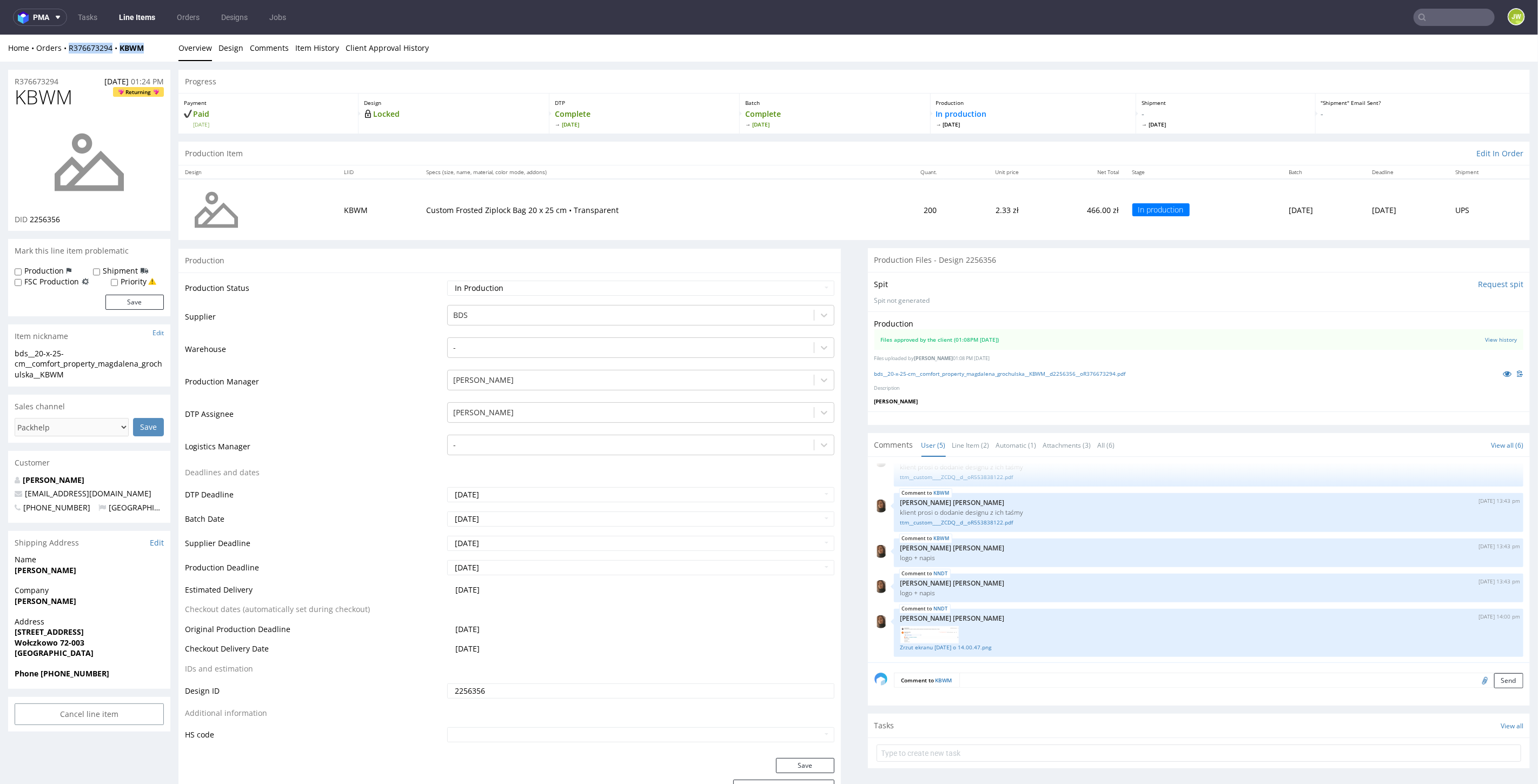
drag, startPoint x: 164, startPoint y: 51, endPoint x: 65, endPoint y: 57, distance: 99.2
click at [65, 57] on div "Home Orders R376673294 KBWM Overview Design Comments Item History Client Approv…" at bounding box center [769, 47] width 1538 height 27
copy div "R376673294 KBWM"
click at [1452, 18] on input "text" at bounding box center [1389, 17] width 212 height 17
paste input "R376673294NNDT"
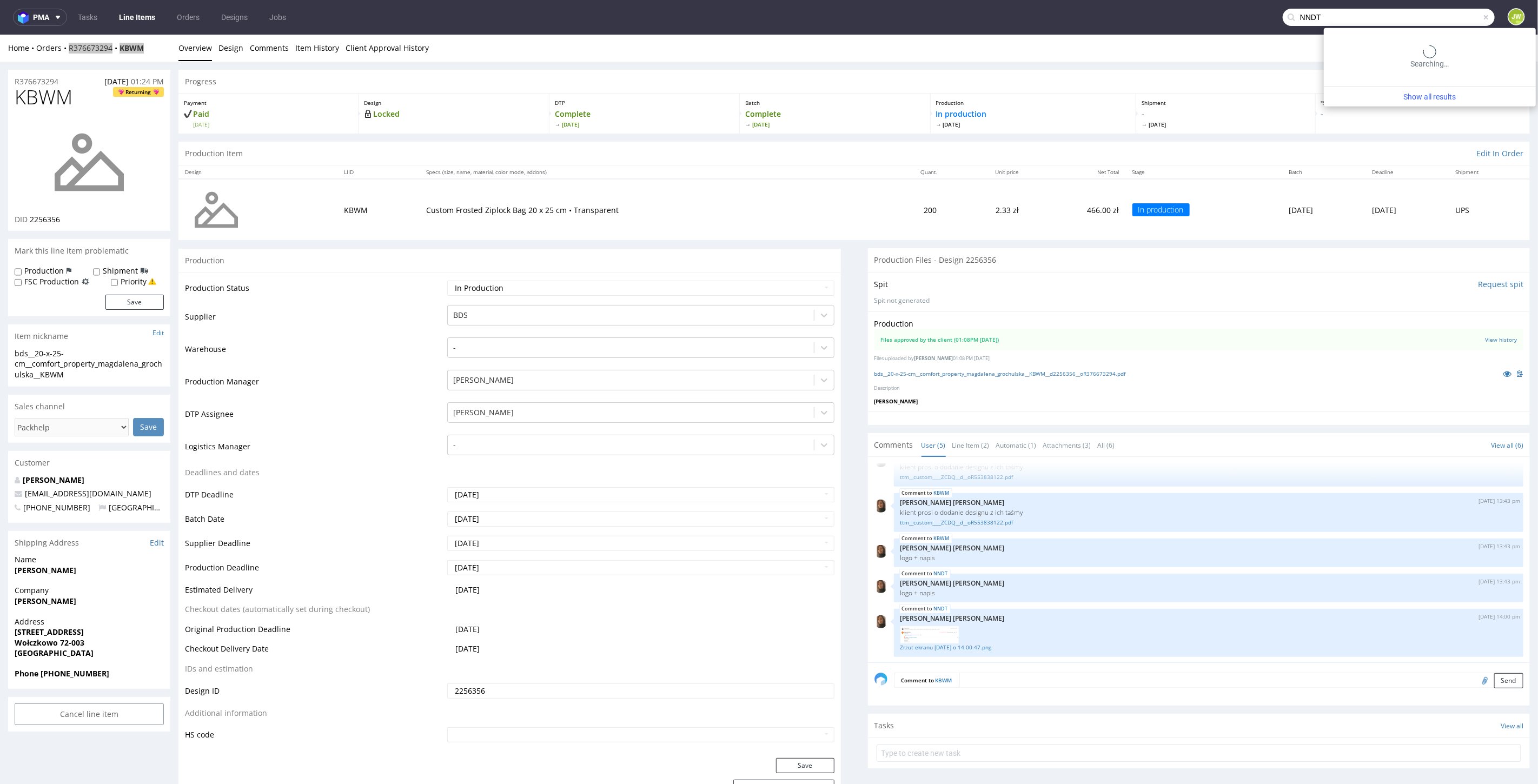
drag, startPoint x: 1337, startPoint y: 15, endPoint x: 1114, endPoint y: 4, distance: 223.3
click at [1126, 11] on nav "pma Tasks Line Items Orders Designs Jobs NNDT JW" at bounding box center [769, 17] width 1538 height 35
type input "NNDT"
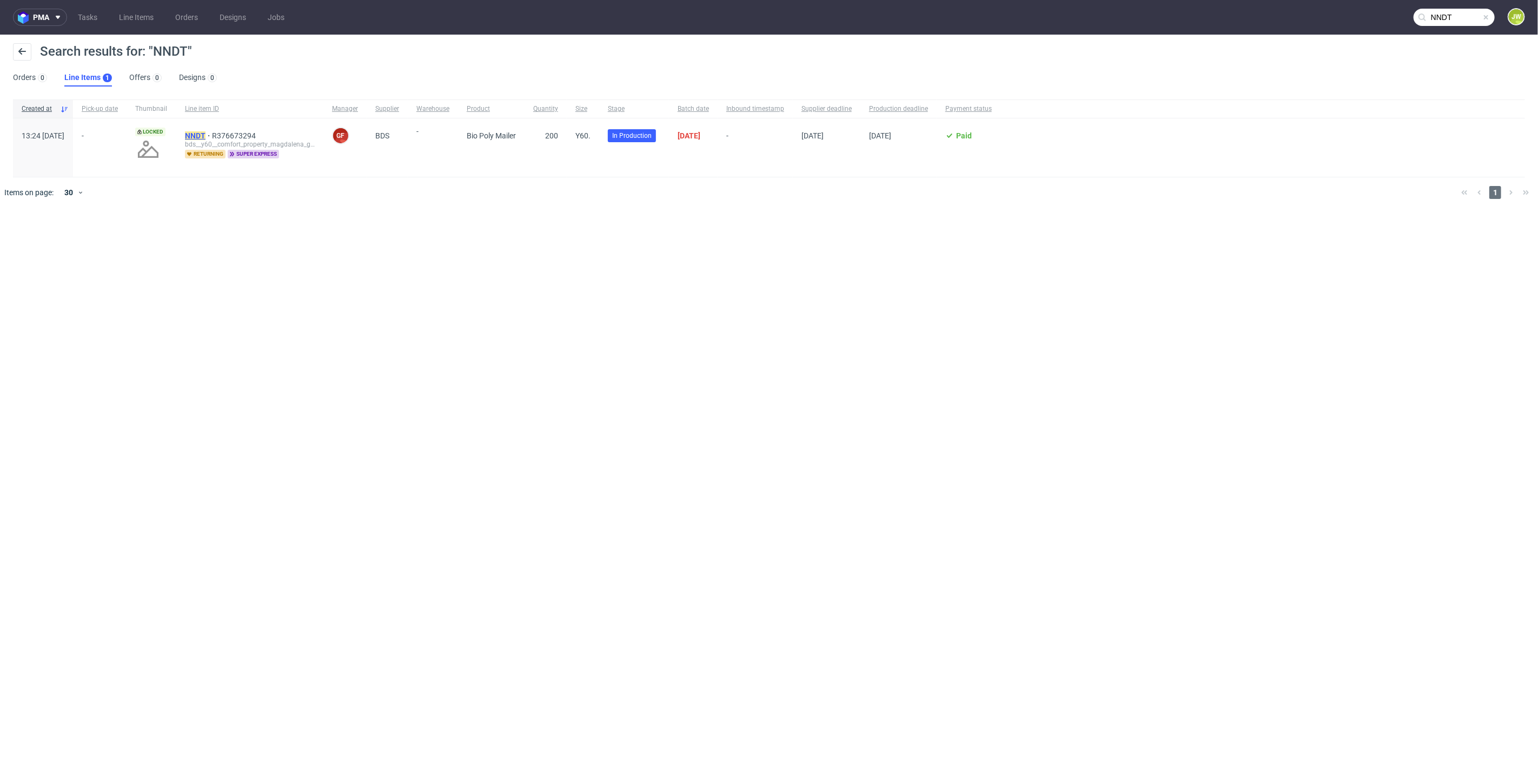
click at [206, 135] on mark "NNDT" at bounding box center [195, 136] width 20 height 9
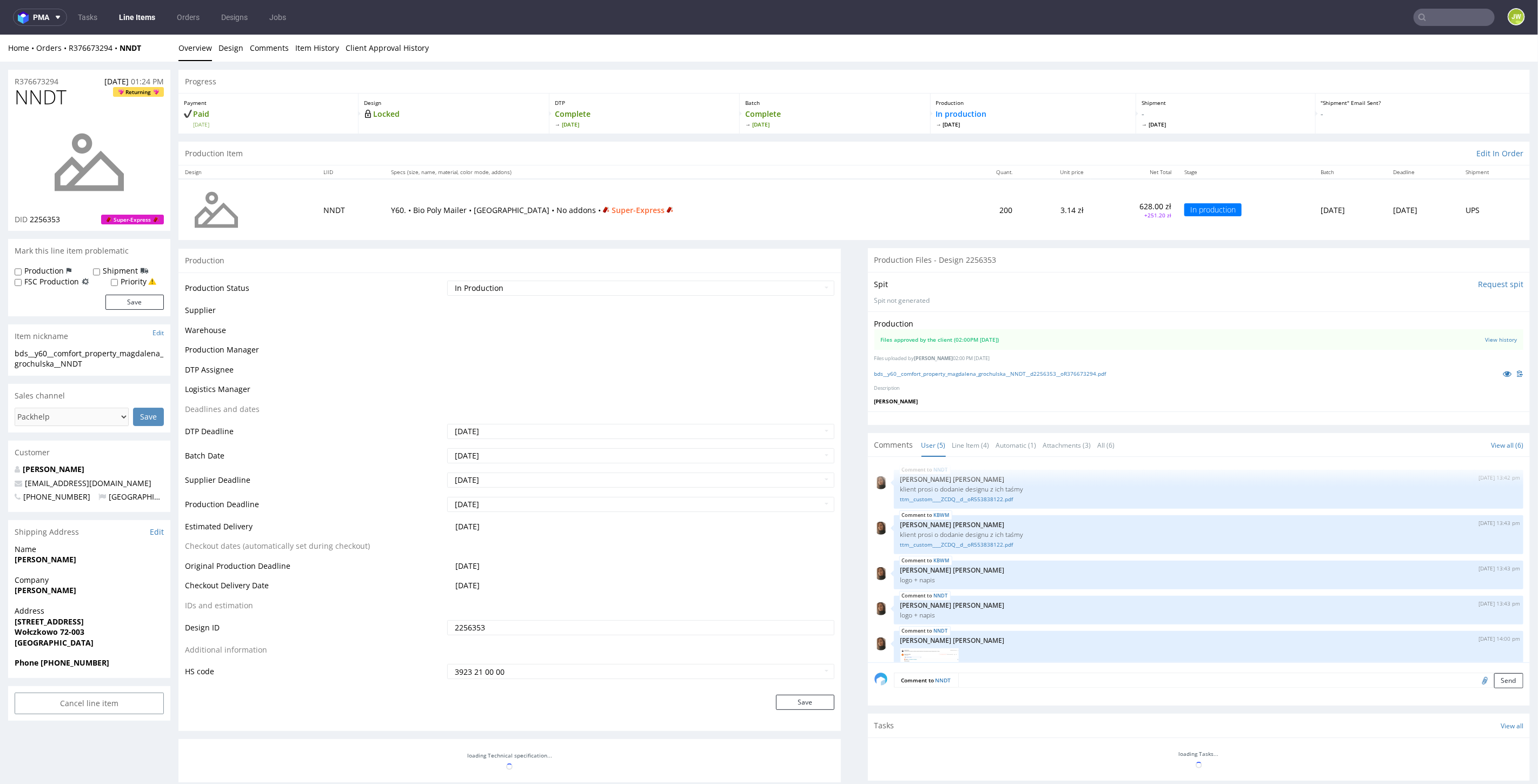
scroll to position [22, 0]
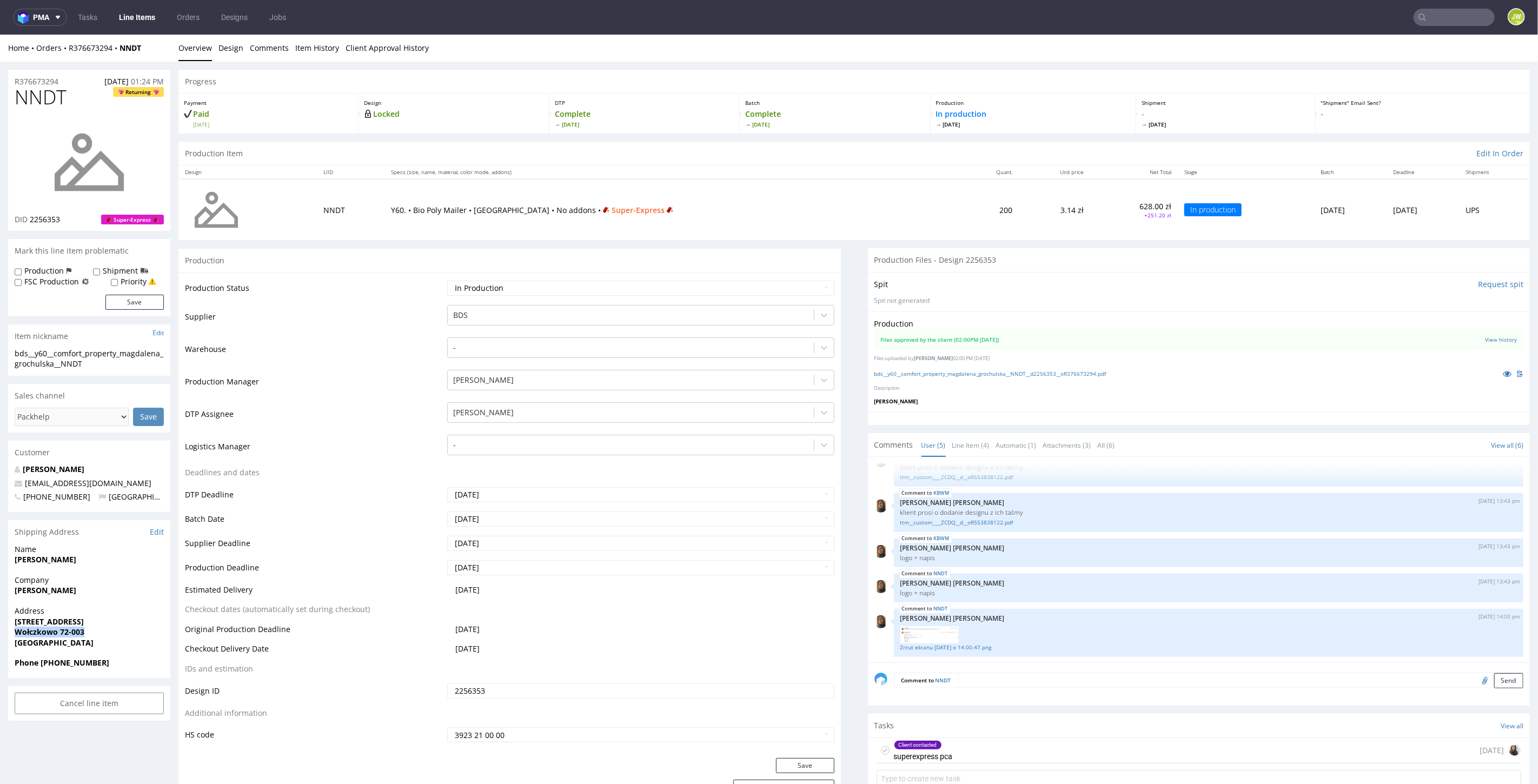
drag, startPoint x: 13, startPoint y: 632, endPoint x: 89, endPoint y: 618, distance: 77.3
click at [87, 628] on div "Address Gruszkowa 13 Wołczkowo 72-003 Poland" at bounding box center [89, 631] width 162 height 52
copy strong "Wołczkowo 72-003"
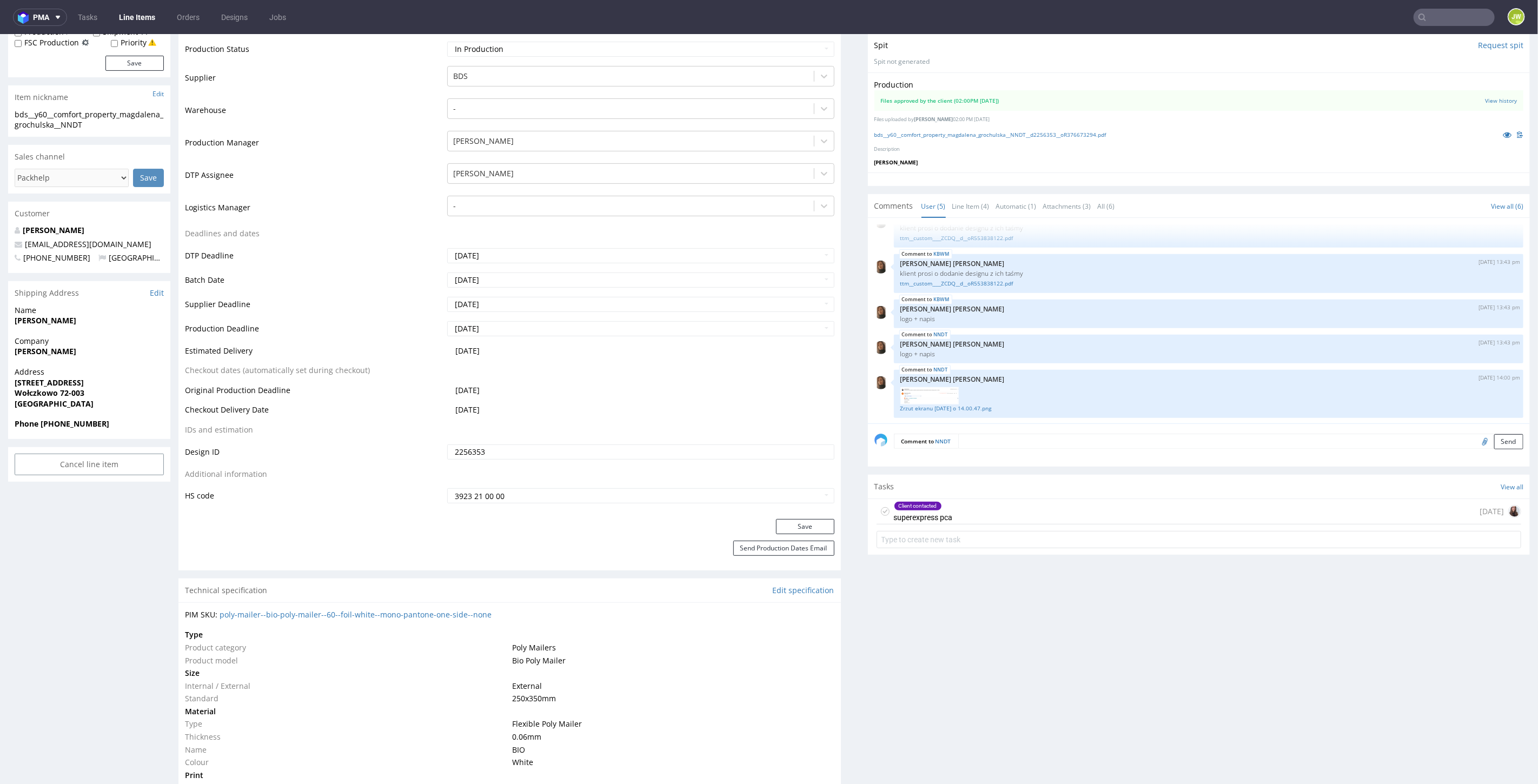
scroll to position [240, 0]
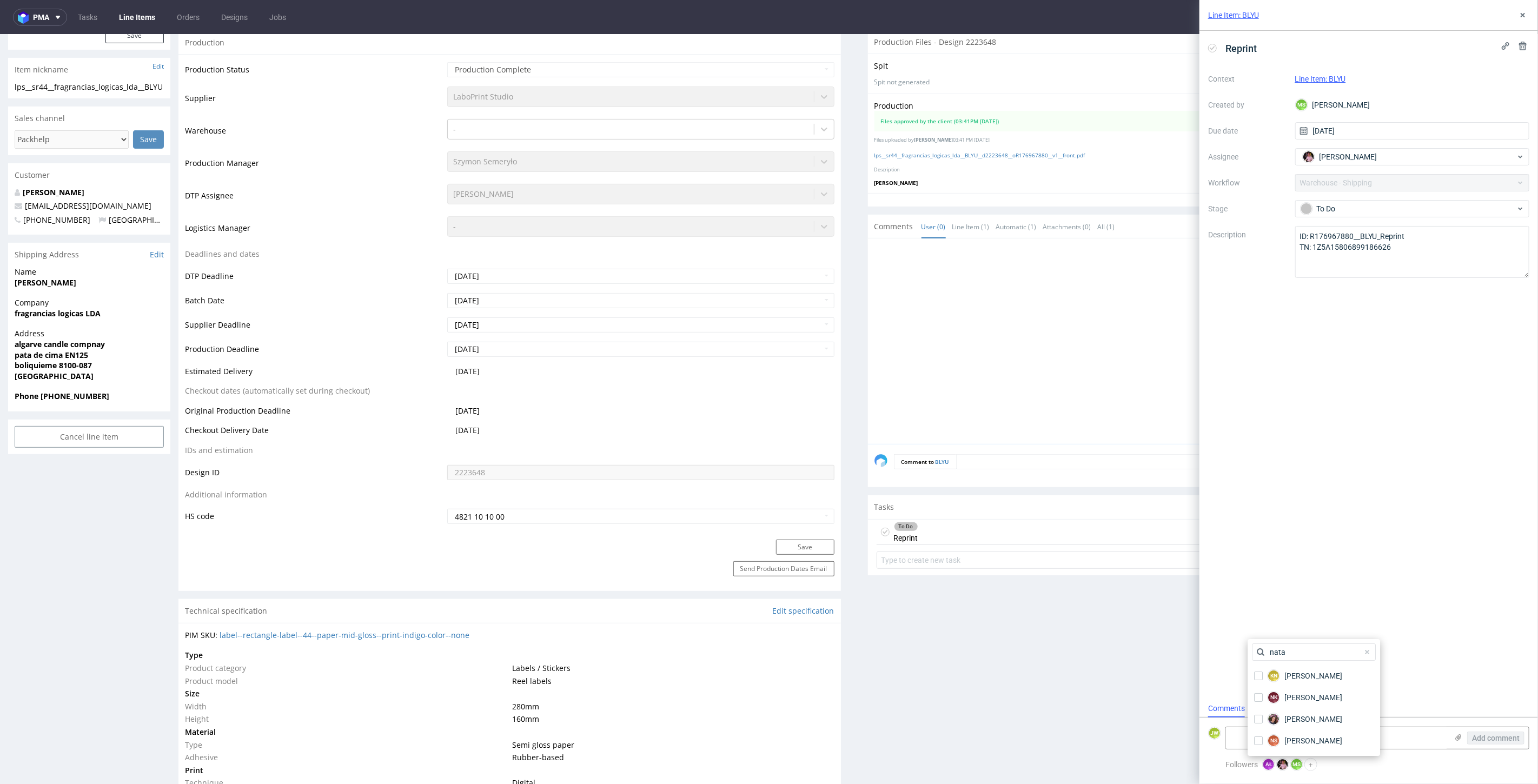
scroll to position [9, 0]
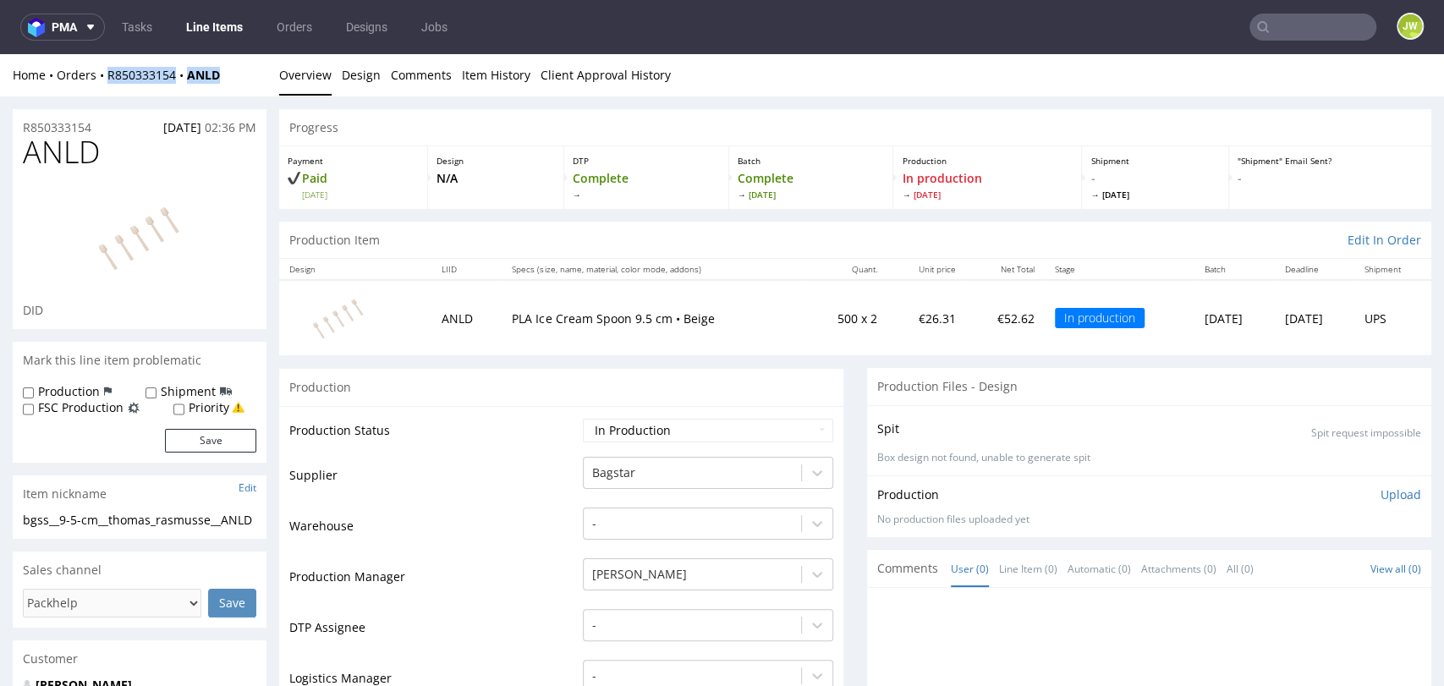
drag, startPoint x: 244, startPoint y: 74, endPoint x: 106, endPoint y: 91, distance: 138.8
click at [106, 91] on div "Home Orders R850333154 ANLD Overview Design Comments Item History Client Approv…" at bounding box center [722, 75] width 1444 height 42
copy div "R850333154 ANLD"
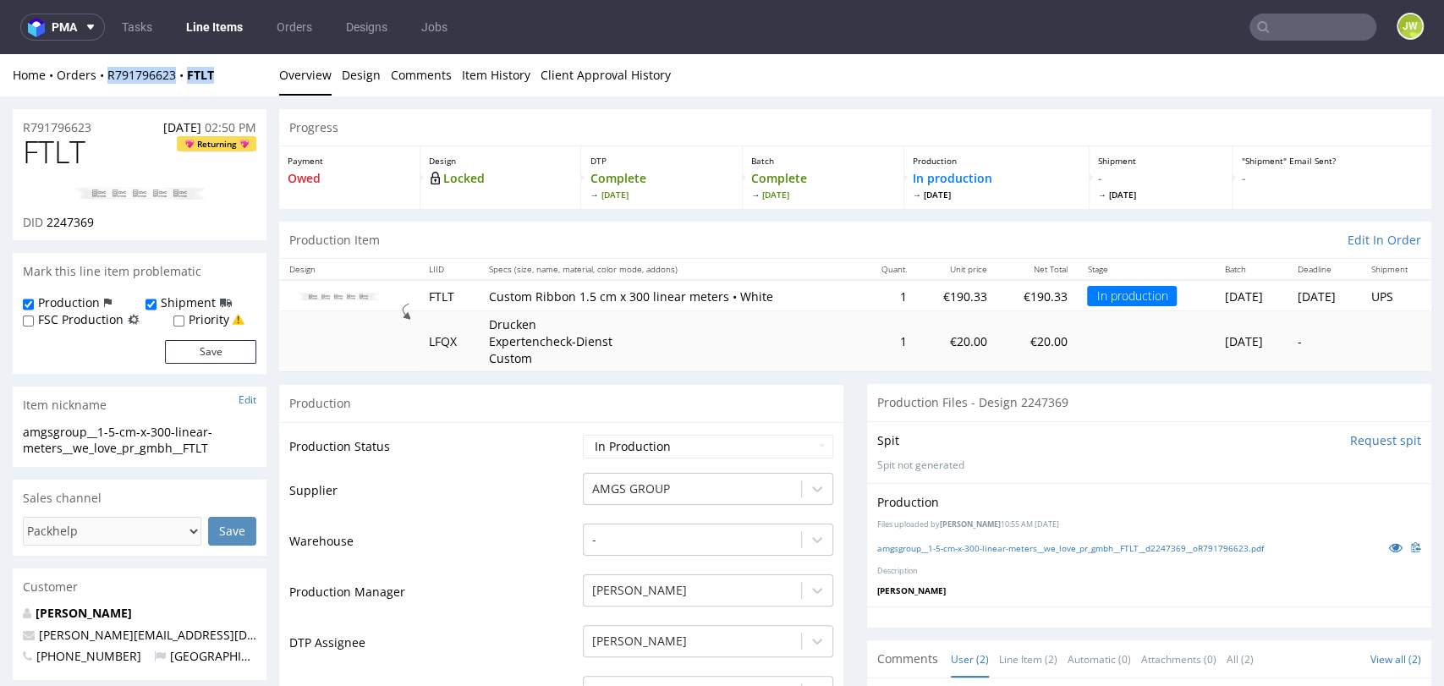
drag, startPoint x: 241, startPoint y: 75, endPoint x: 97, endPoint y: 88, distance: 144.4
click at [97, 88] on div "Home Orders R791796623 FTLT Overview Design Comments Item History Client Approv…" at bounding box center [722, 75] width 1444 height 42
copy div "R791796623 FTLT"
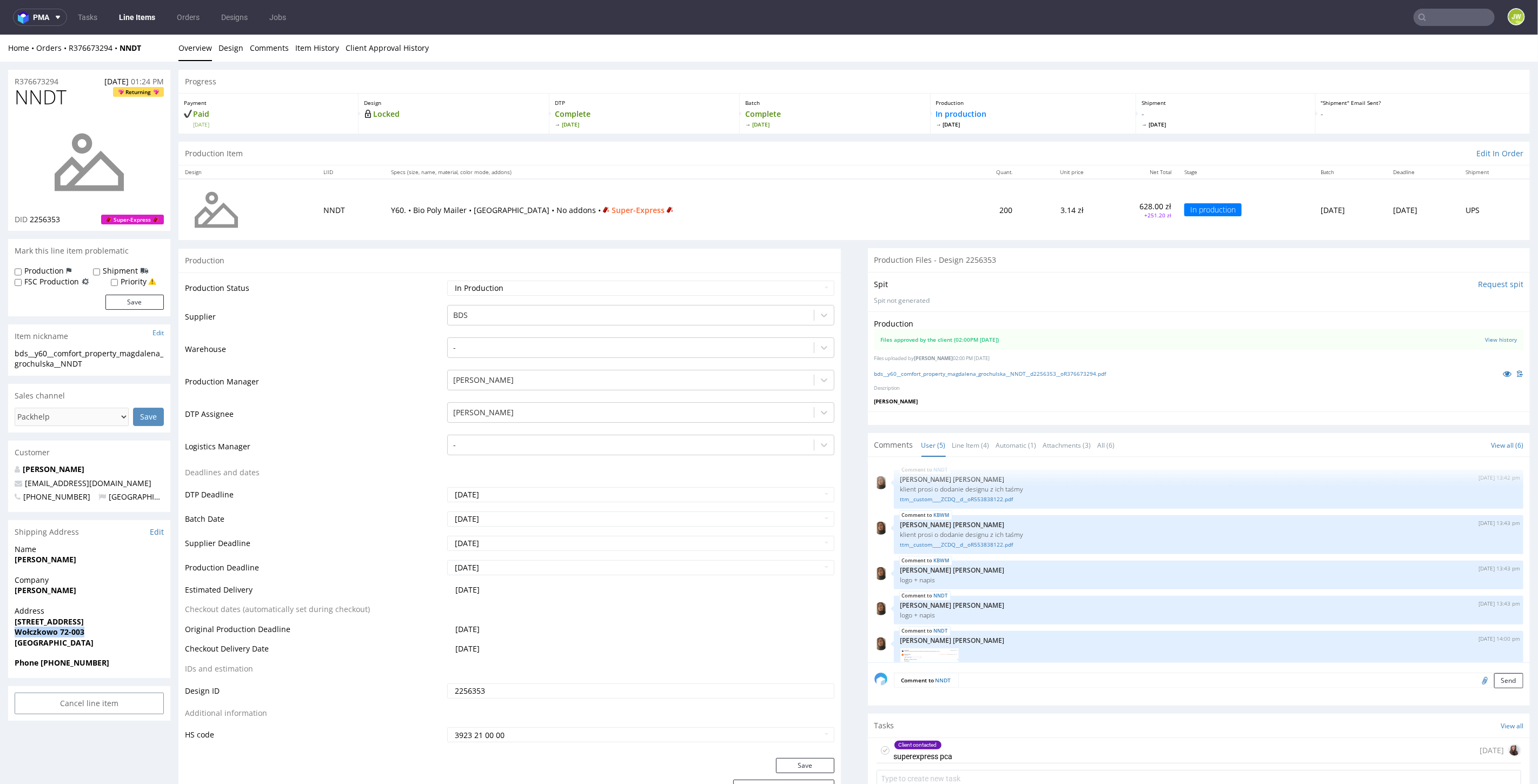
scroll to position [22, 0]
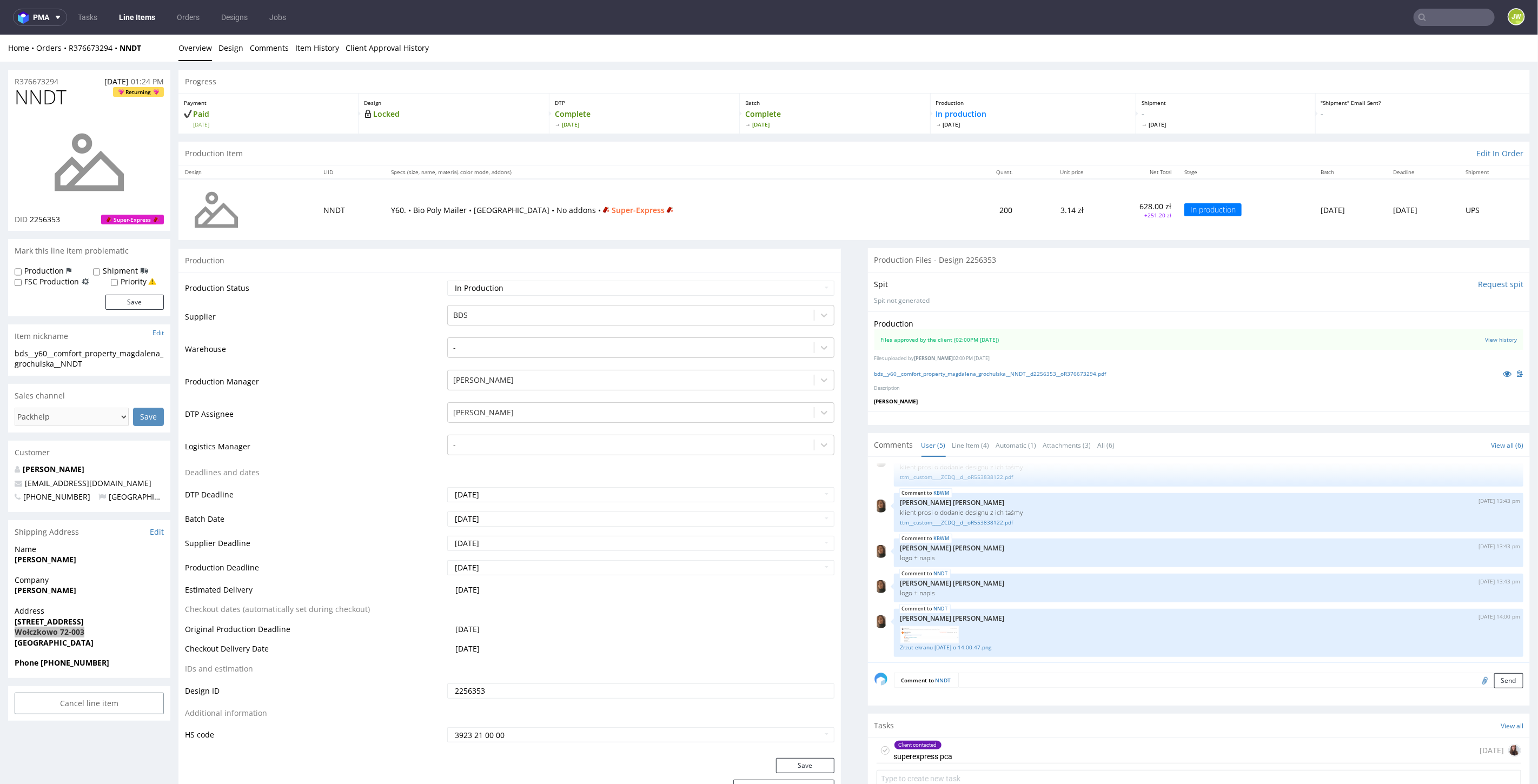
click at [1432, 12] on input "text" at bounding box center [1454, 17] width 81 height 17
paste input "NNDT"
type input "NNDT"
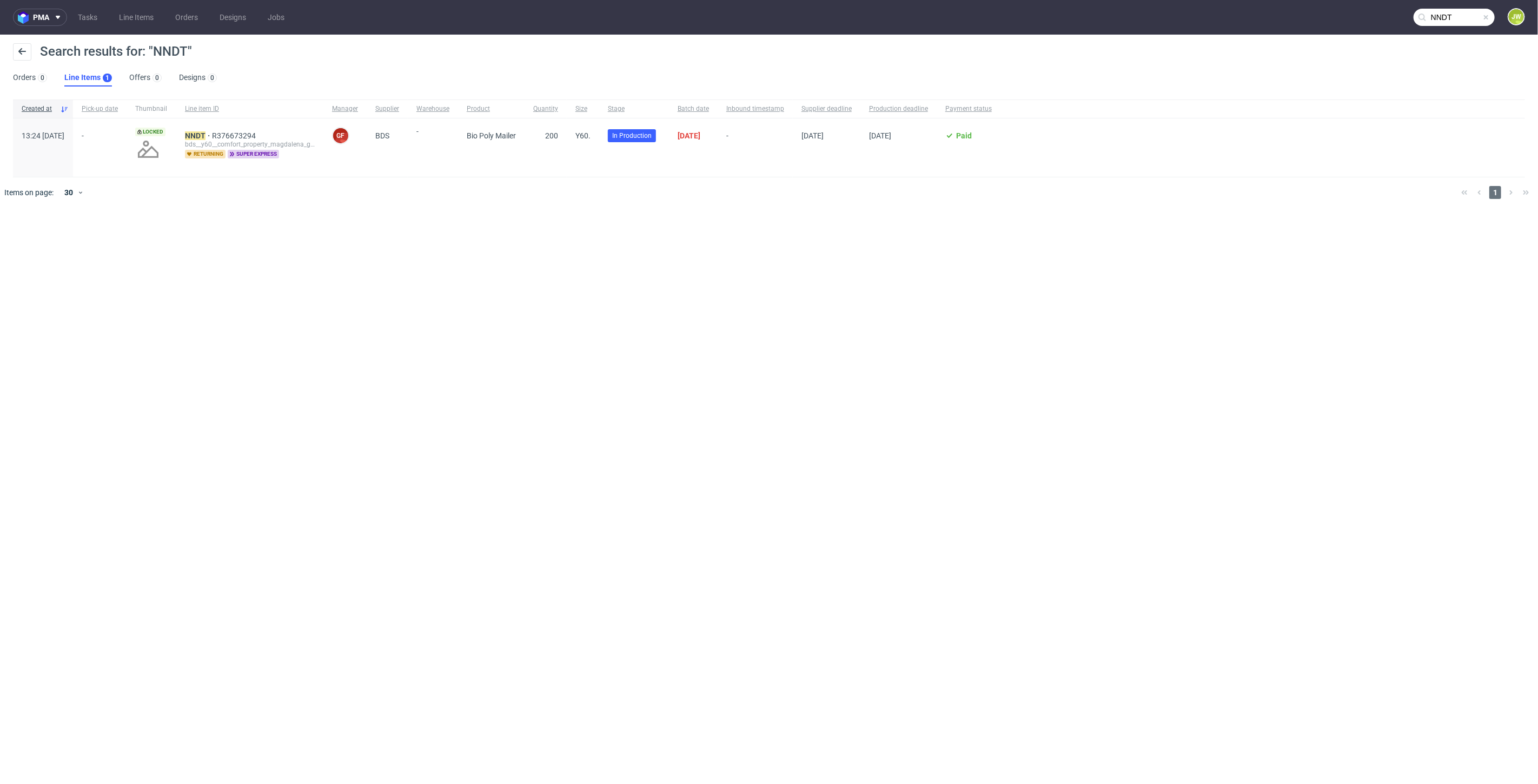
click at [227, 130] on div "NNDT R376673294 bds__y60__comfort_property_magdalena_grochulska__ NNDT returnin…" at bounding box center [250, 147] width 147 height 58
click at [206, 132] on mark "NNDT" at bounding box center [195, 136] width 20 height 9
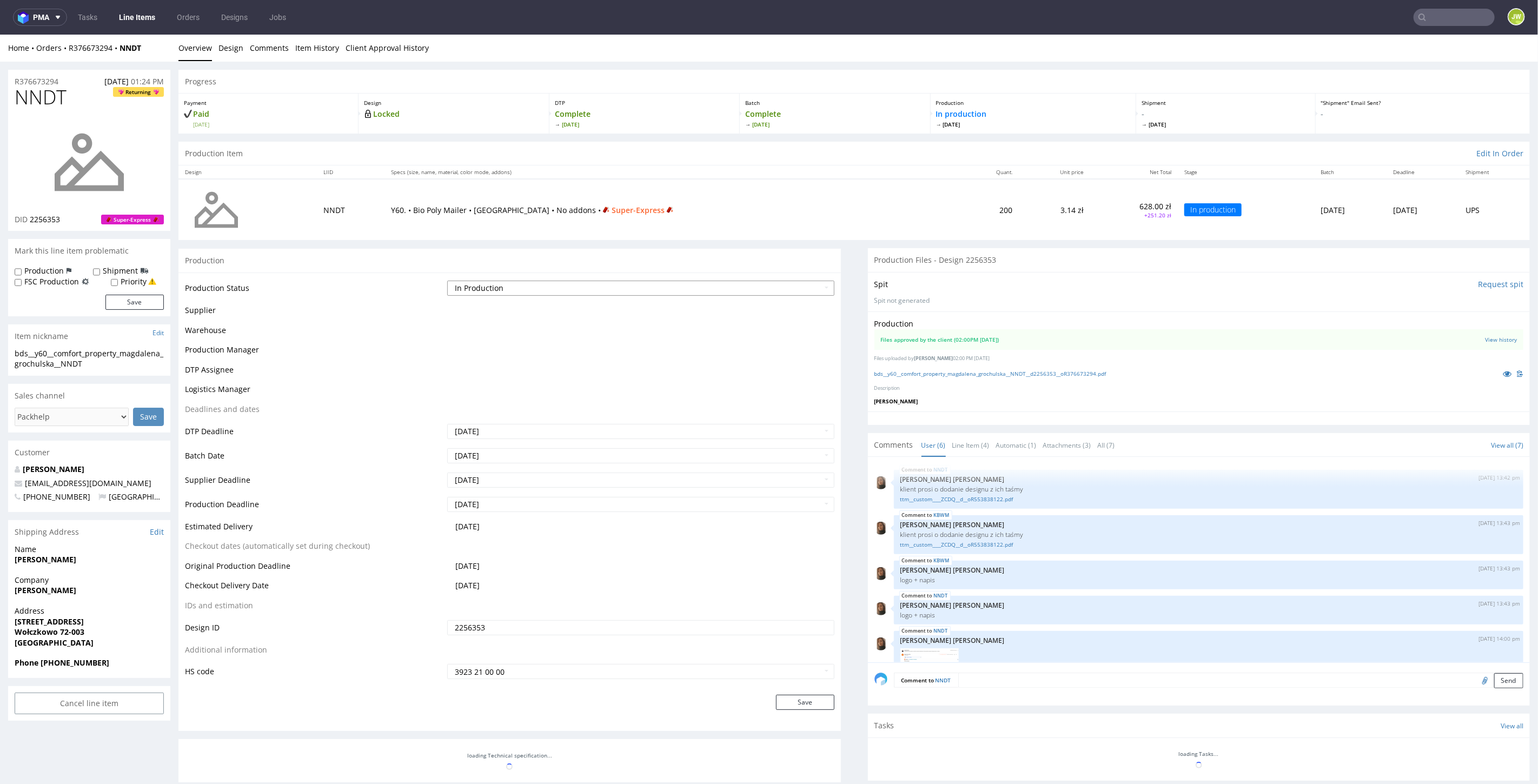
scroll to position [58, 0]
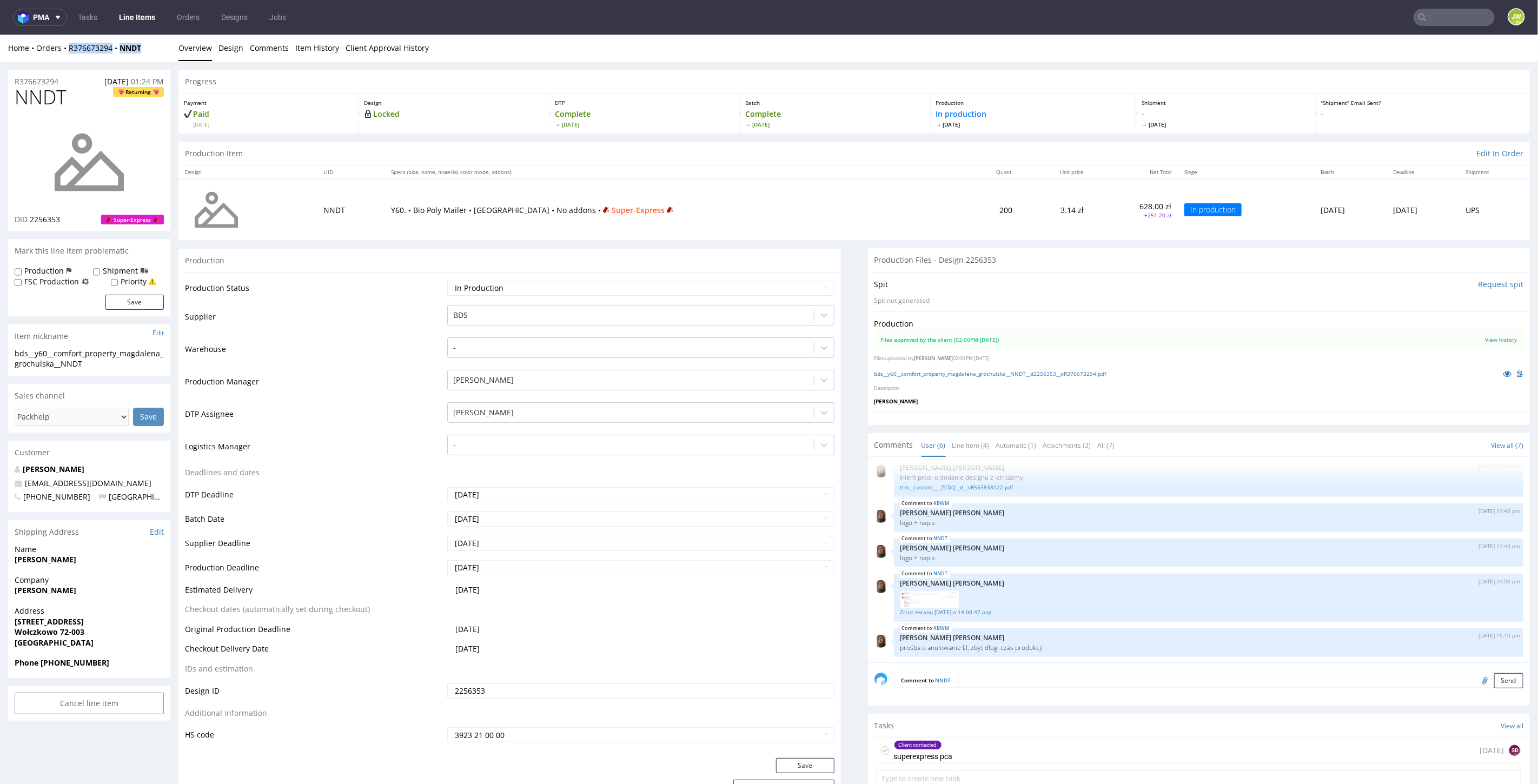
drag, startPoint x: 160, startPoint y: 51, endPoint x: 60, endPoint y: 54, distance: 100.0
click at [60, 54] on div "Home Orders R376673294 NNDT Overview Design Comments Item History Client Approv…" at bounding box center [769, 47] width 1538 height 27
copy div "R376673294 NNDT"
click at [146, 50] on div "Home Orders R376673294 NNDT" at bounding box center [89, 47] width 162 height 11
drag, startPoint x: 151, startPoint y: 49, endPoint x: 67, endPoint y: 56, distance: 84.3
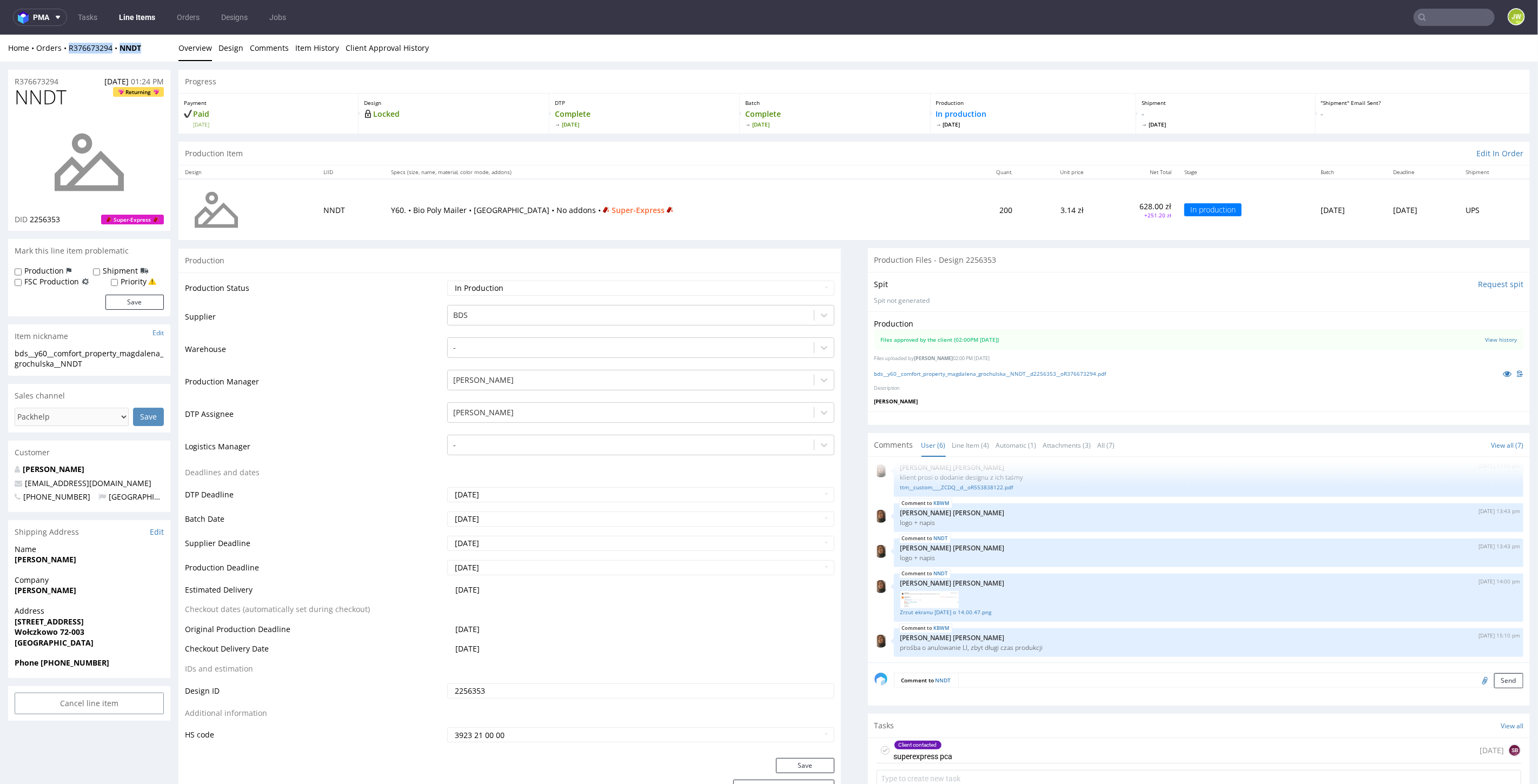
click at [67, 56] on div "Home Orders R376673294 NNDT Overview Design Comments Item History Client Approv…" at bounding box center [769, 47] width 1538 height 27
copy div "R376673294 NNDT"
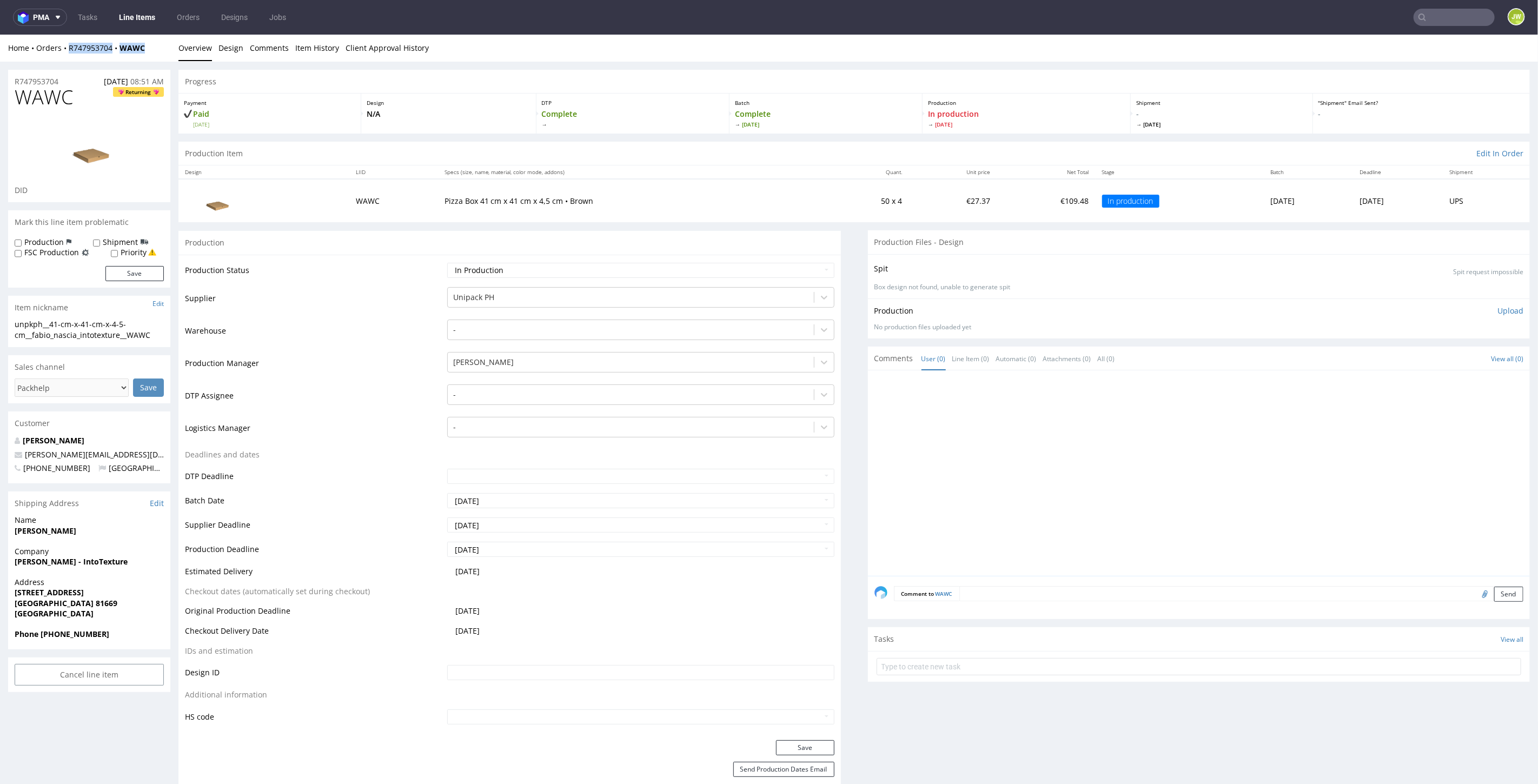
drag, startPoint x: 159, startPoint y: 53, endPoint x: 66, endPoint y: 55, distance: 93.0
click at [66, 55] on div "Home Orders R747953704 WAWC Overview Design Comments Item History Client Approv…" at bounding box center [769, 47] width 1538 height 27
copy div "R747953704 WAWC"
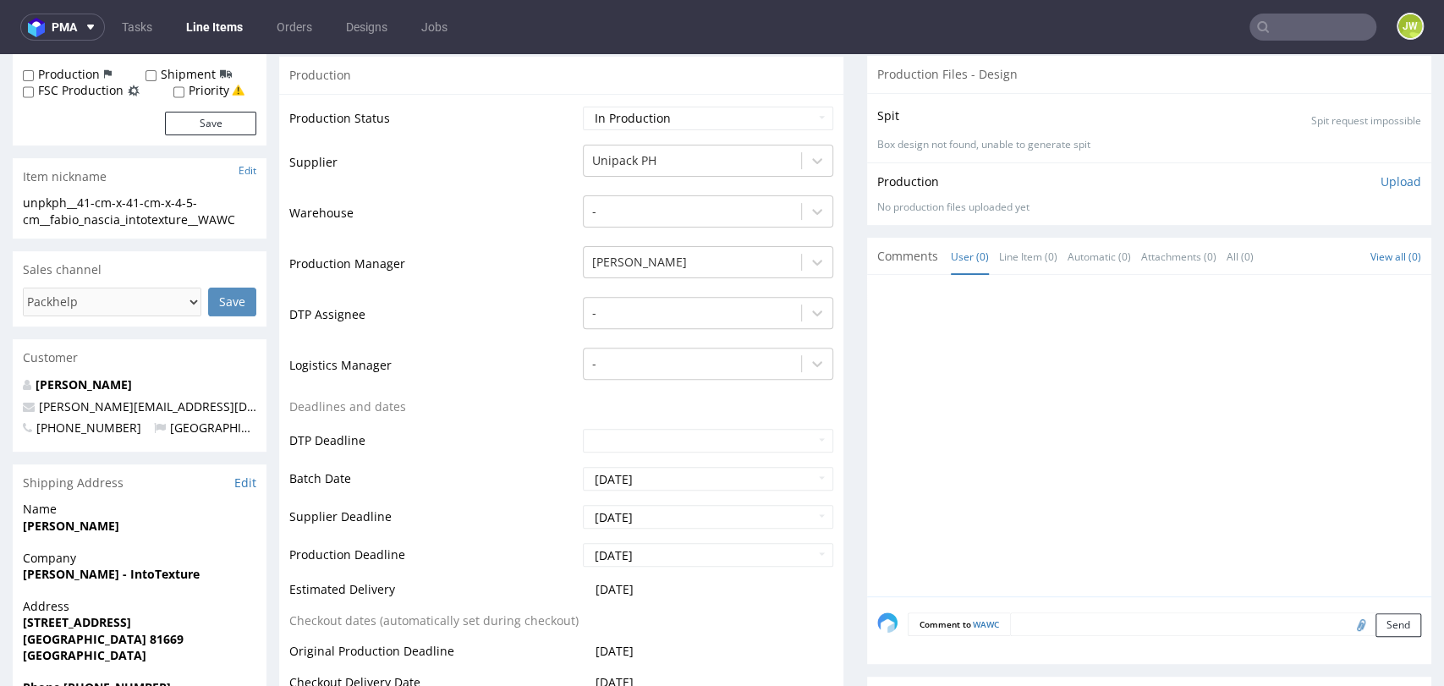
scroll to position [376, 0]
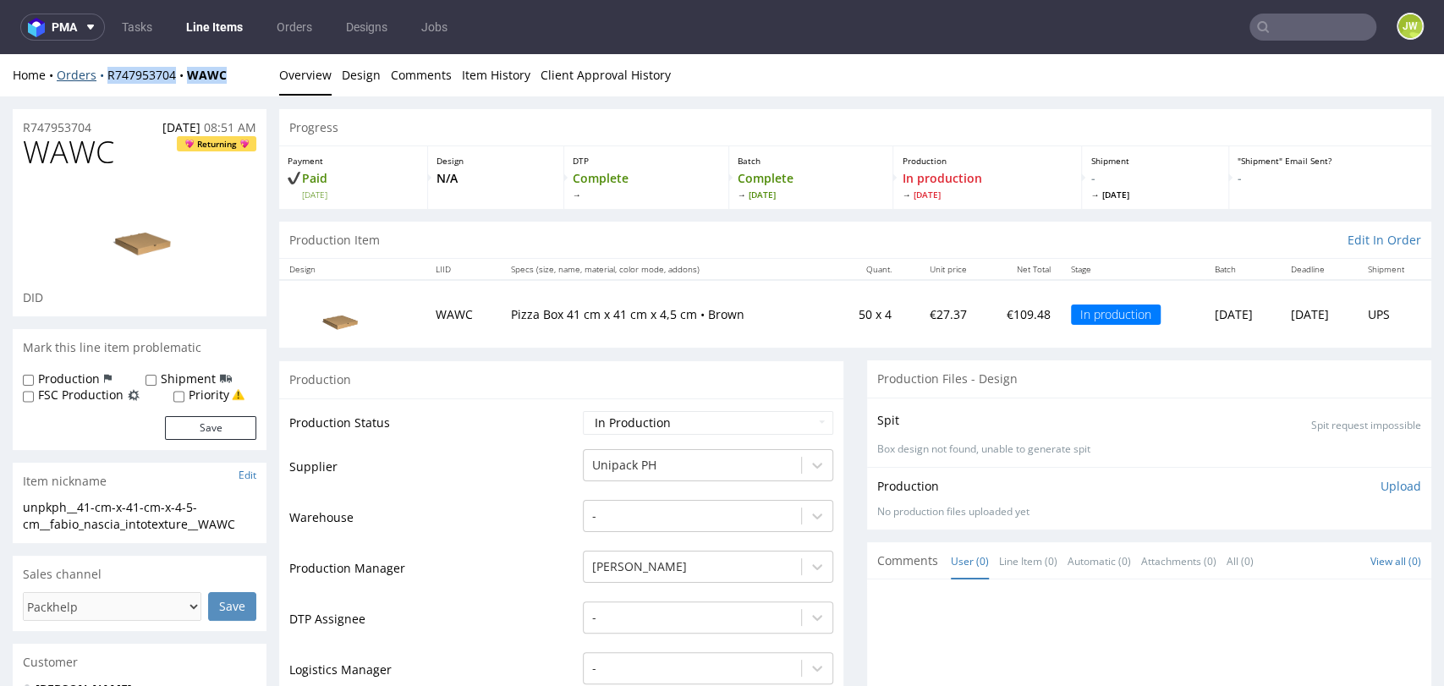
drag, startPoint x: 239, startPoint y: 79, endPoint x: 102, endPoint y: 82, distance: 137.1
click at [102, 82] on div "Home Orders R747953704 WAWC" at bounding box center [140, 75] width 254 height 17
copy div "R747953704 WAWC"
